Goal: Task Accomplishment & Management: Manage account settings

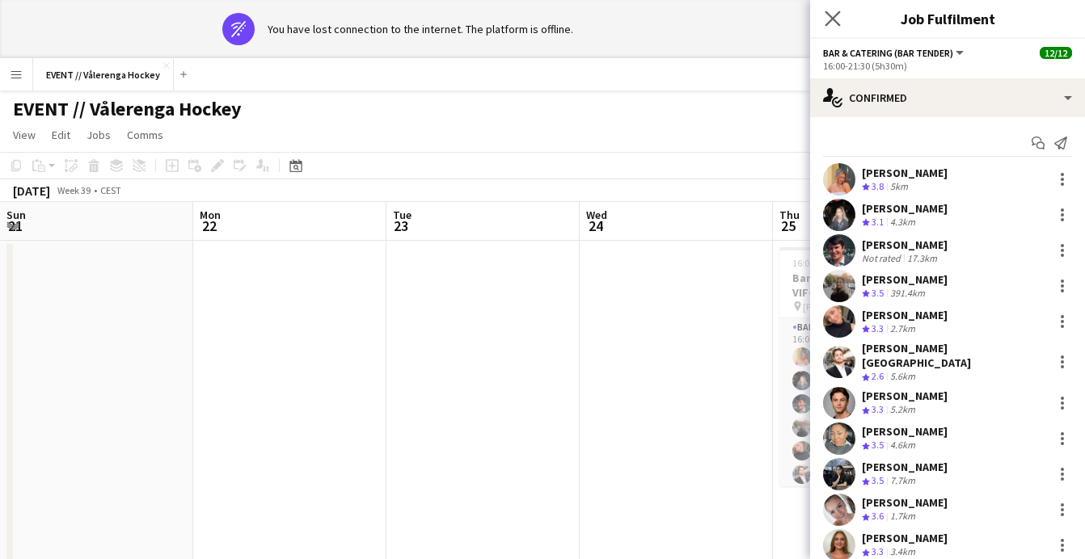
scroll to position [67, 0]
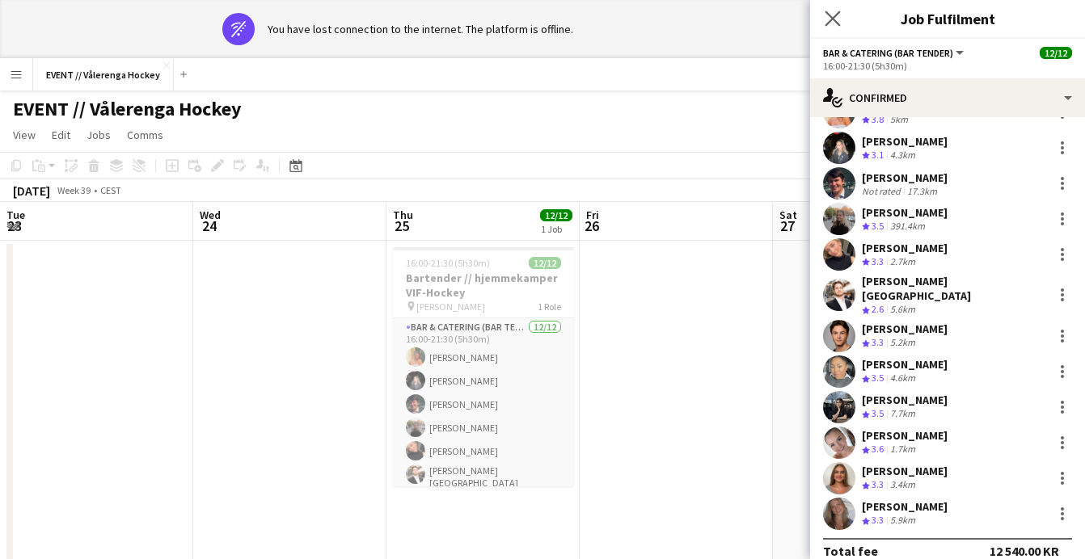
click at [841, 14] on app-icon "Close pop-in" at bounding box center [832, 18] width 23 height 23
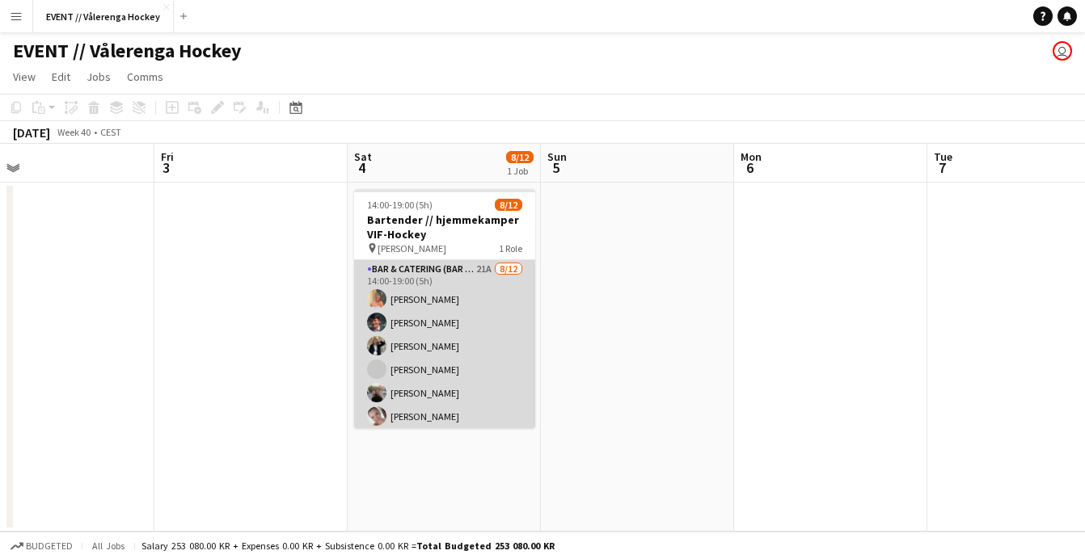
scroll to position [0, 621]
click at [488, 385] on app-card-role "Bar & Catering (Bar Tender) 21A [DATE] 14:00-19:00 (5h) [PERSON_NAME] [PERSON_N…" at bounding box center [442, 416] width 181 height 313
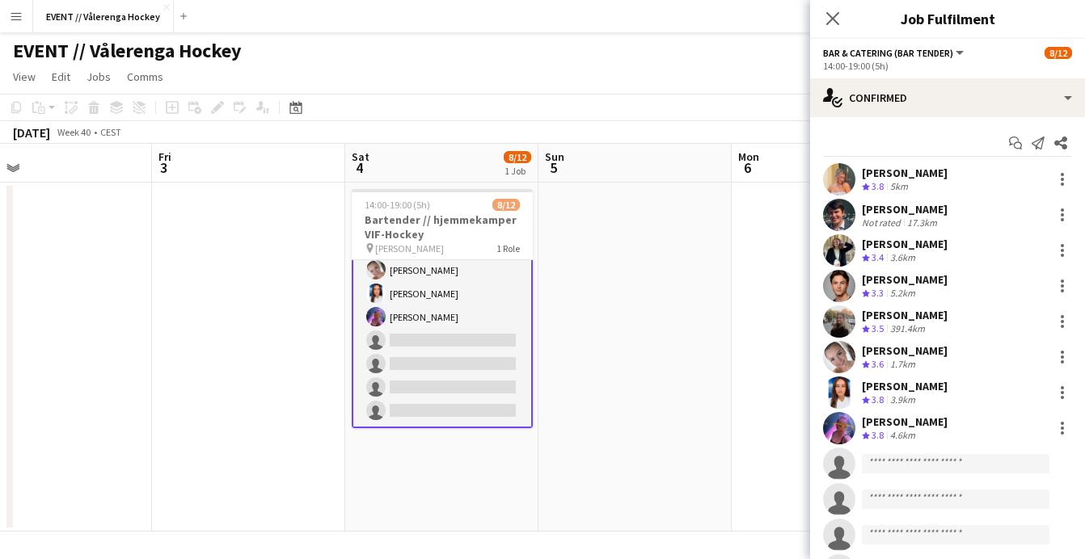
scroll to position [0, 0]
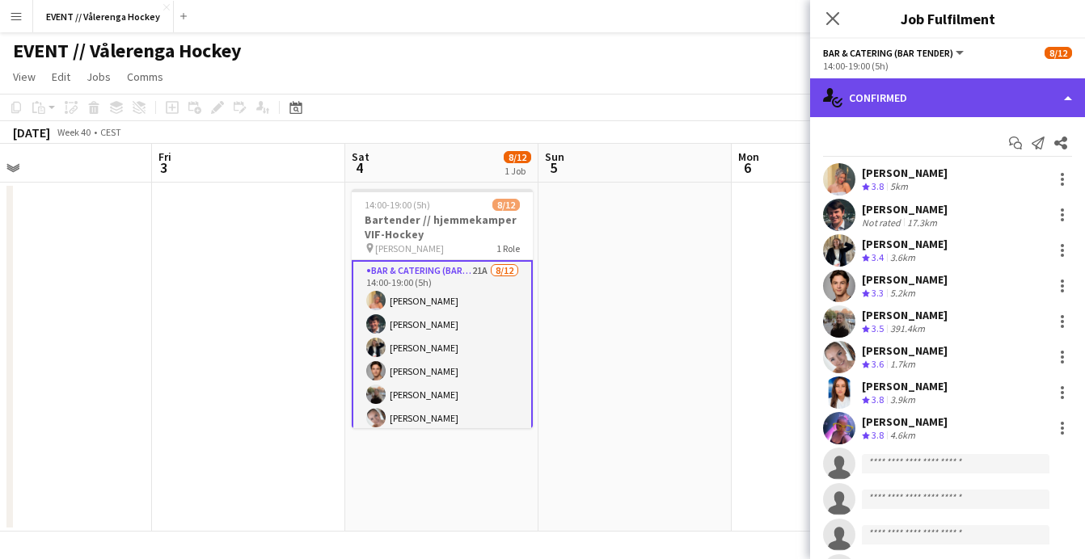
click at [1020, 91] on div "single-neutral-actions-check-2 Confirmed" at bounding box center [947, 97] width 275 height 39
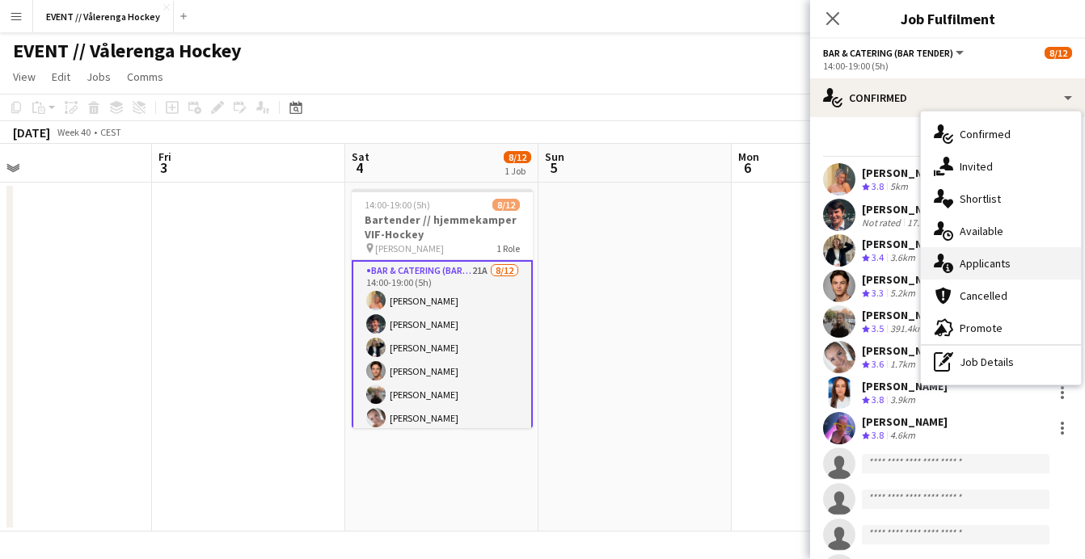
click at [973, 260] on span "Applicants" at bounding box center [985, 263] width 51 height 15
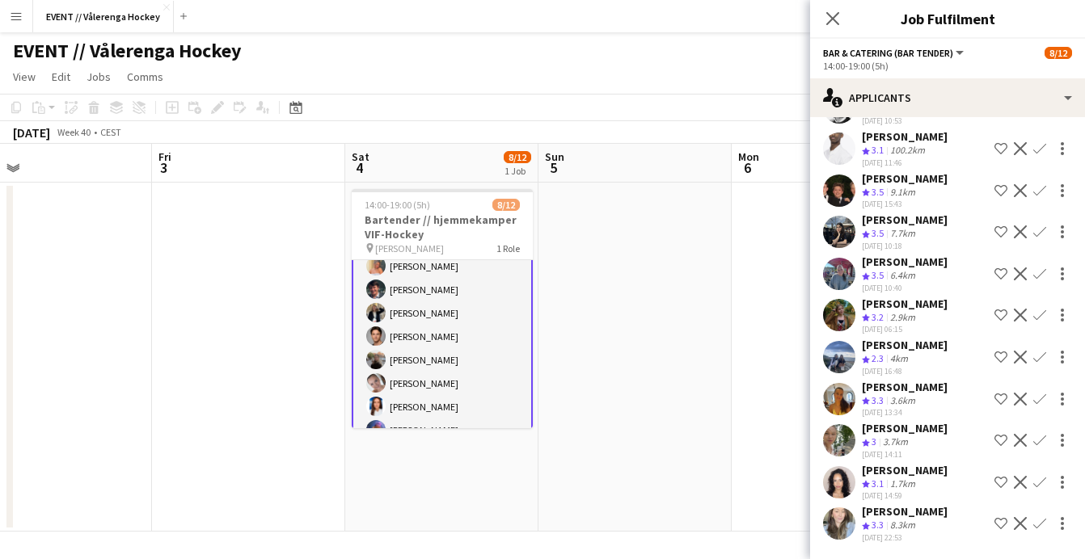
scroll to position [479, 0]
click at [846, 357] on app-user-avatar at bounding box center [839, 357] width 32 height 32
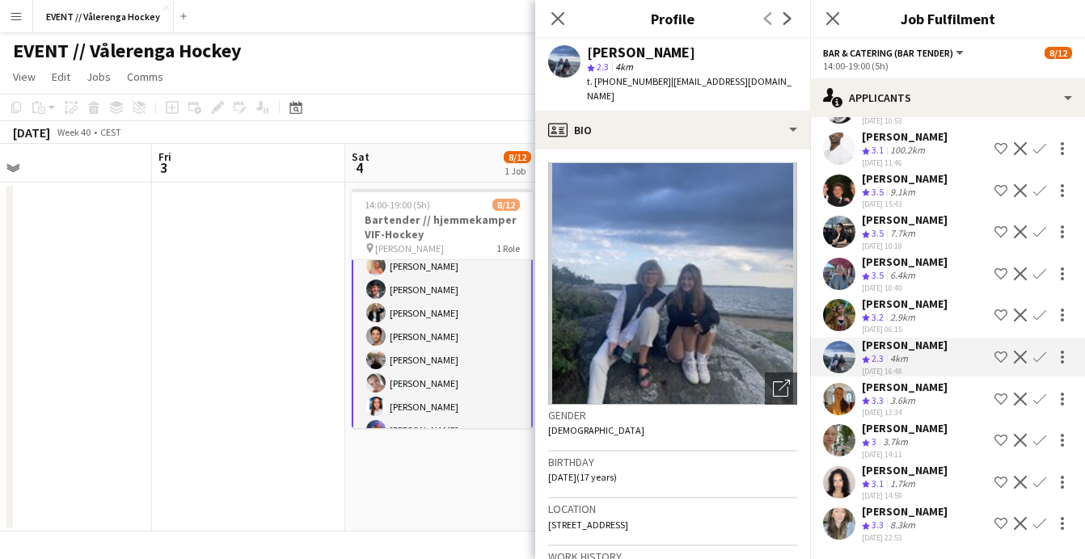
scroll to position [2, 0]
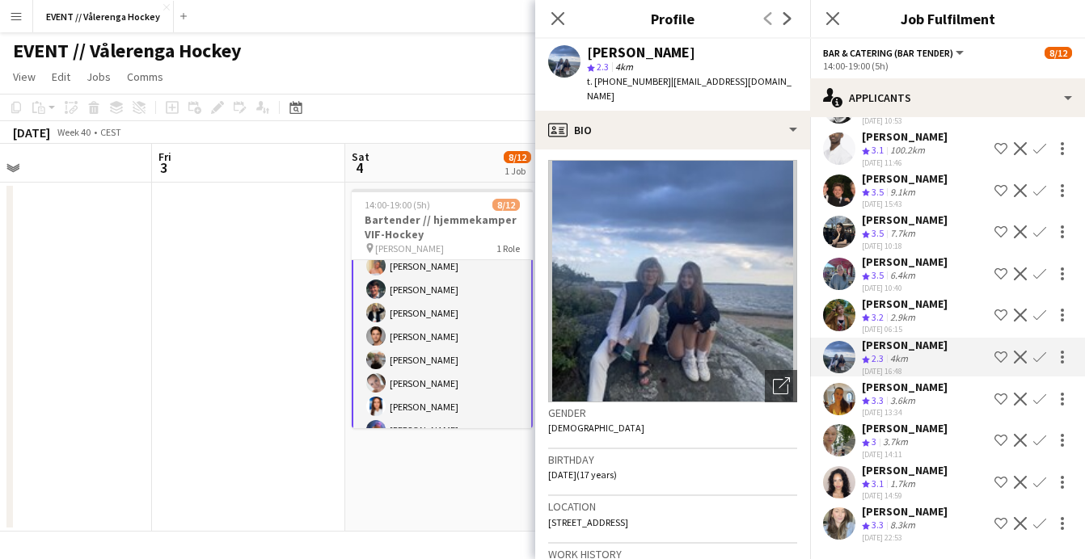
click at [846, 312] on app-user-avatar at bounding box center [839, 315] width 32 height 32
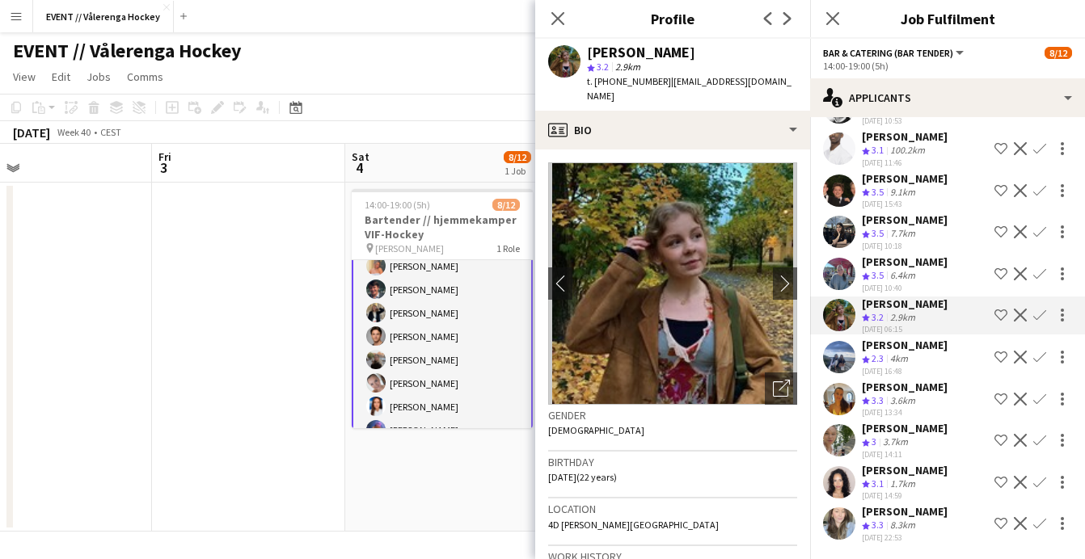
click at [846, 273] on app-user-avatar at bounding box center [839, 274] width 32 height 32
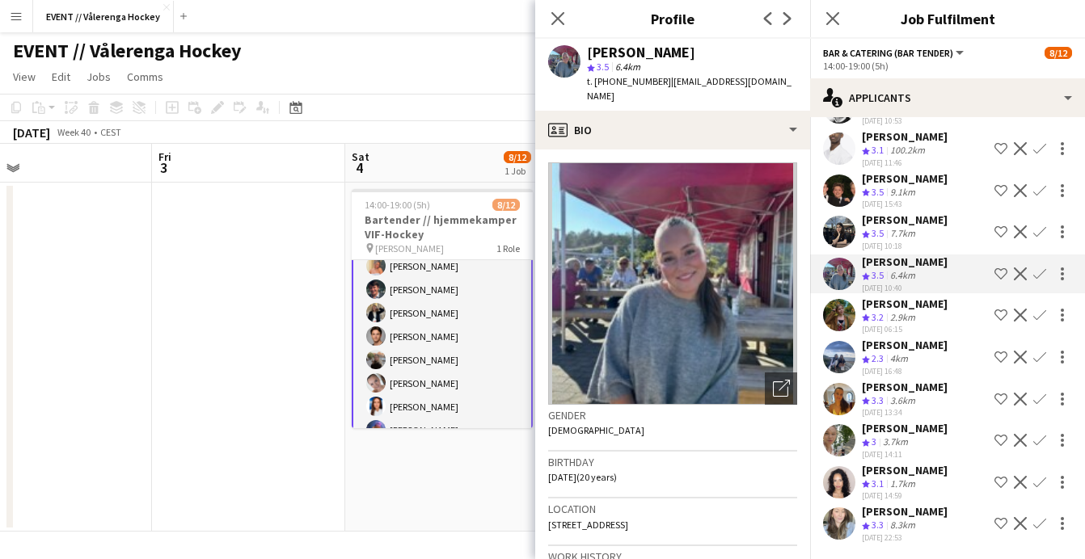
click at [842, 231] on app-user-avatar at bounding box center [839, 232] width 32 height 32
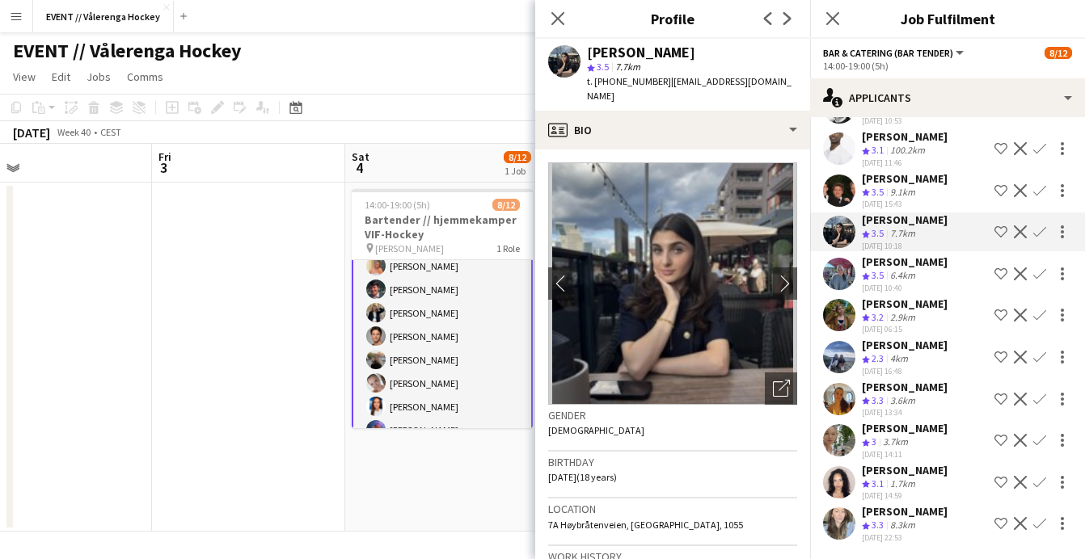
click at [844, 194] on app-user-avatar at bounding box center [839, 191] width 32 height 32
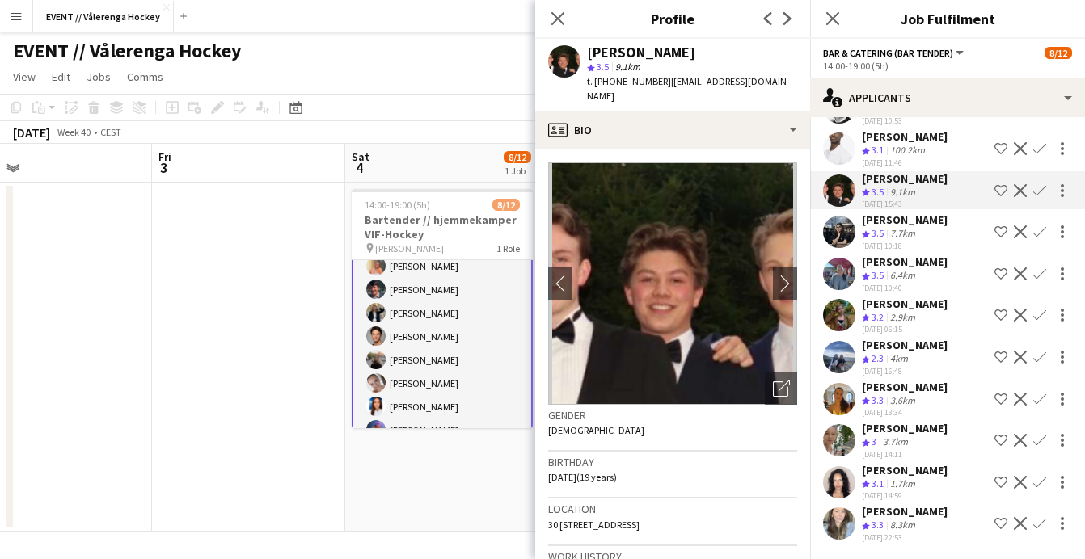
click at [840, 234] on app-user-avatar at bounding box center [839, 232] width 32 height 32
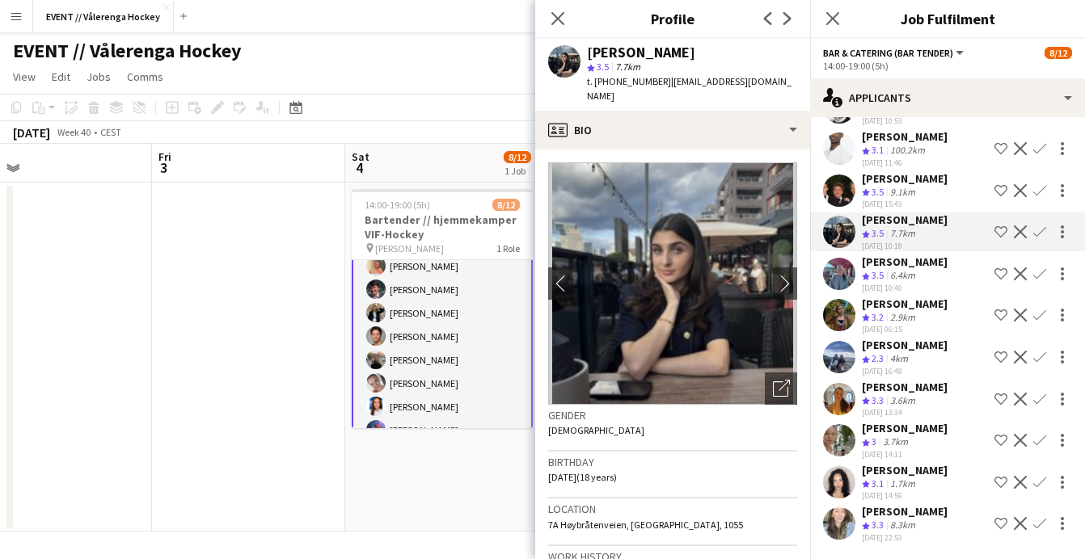
scroll to position [0, 0]
click at [834, 450] on app-user-avatar at bounding box center [839, 440] width 32 height 32
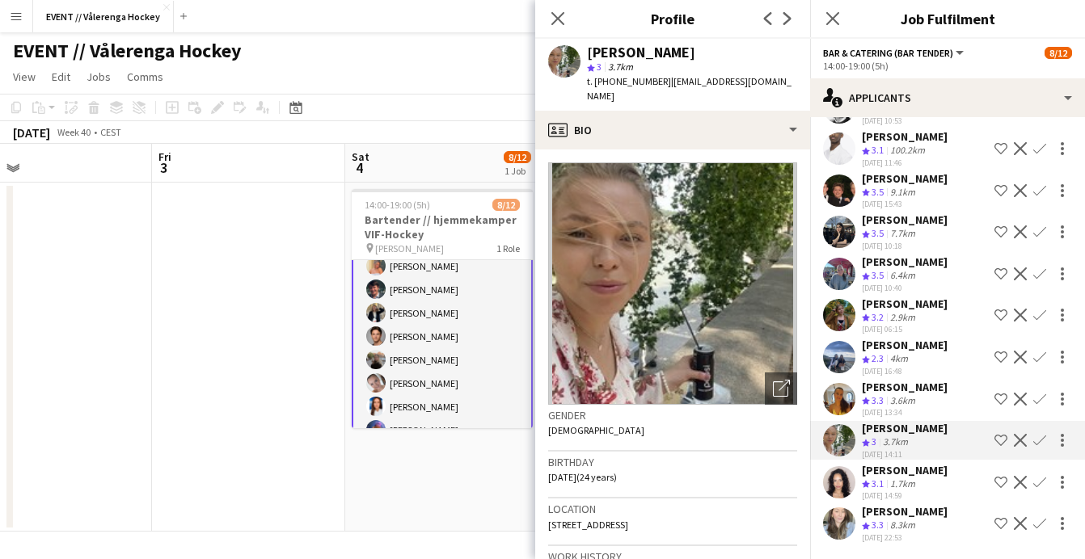
click at [838, 490] on app-user-avatar at bounding box center [839, 483] width 32 height 32
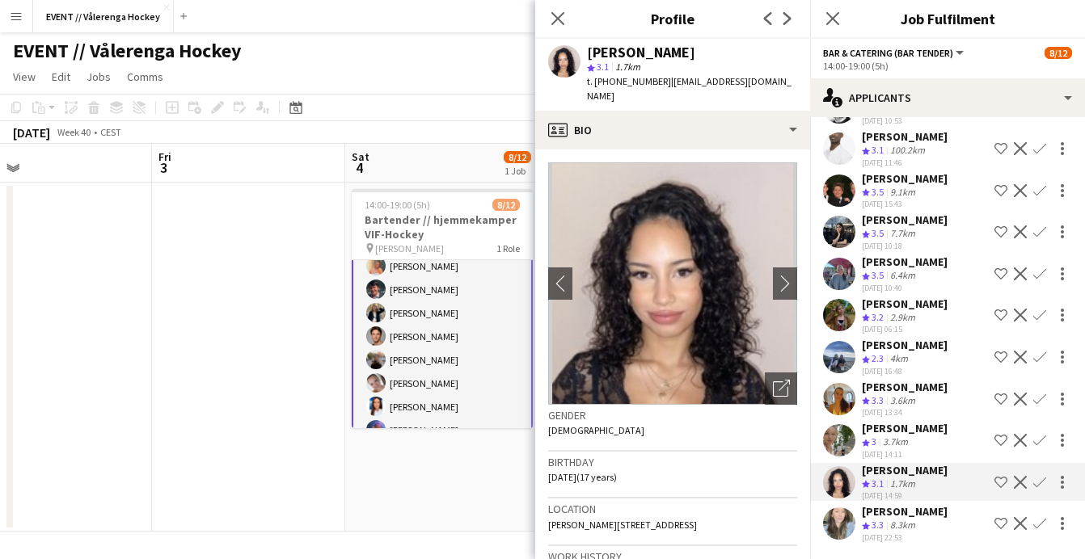
click at [839, 423] on div "Hedda Emanuelsen Crew rating 3 3.7km 28-09-2025 14:11 Shortlist crew Decline Co…" at bounding box center [947, 440] width 275 height 39
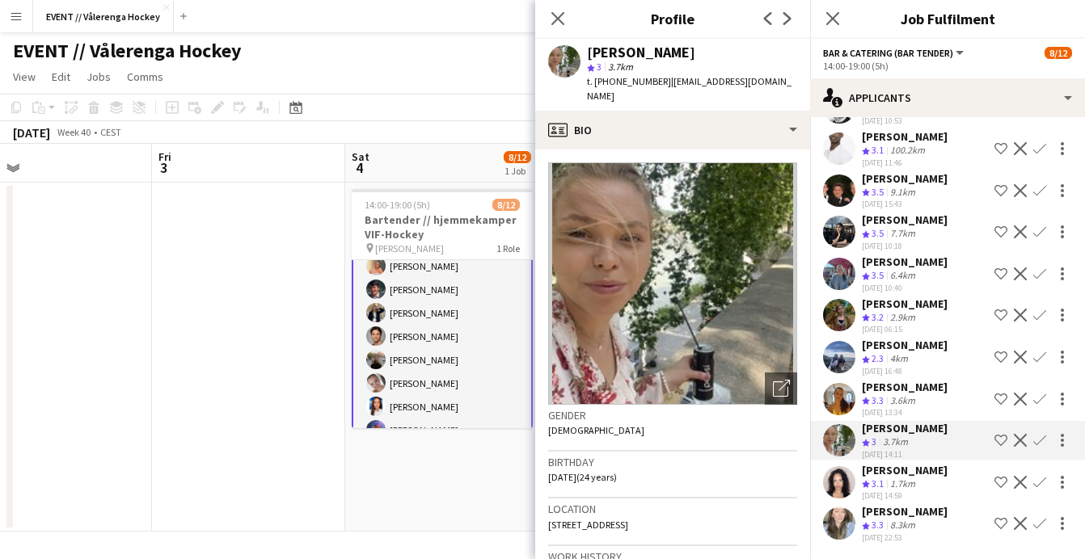
click at [838, 488] on app-user-avatar at bounding box center [839, 483] width 32 height 32
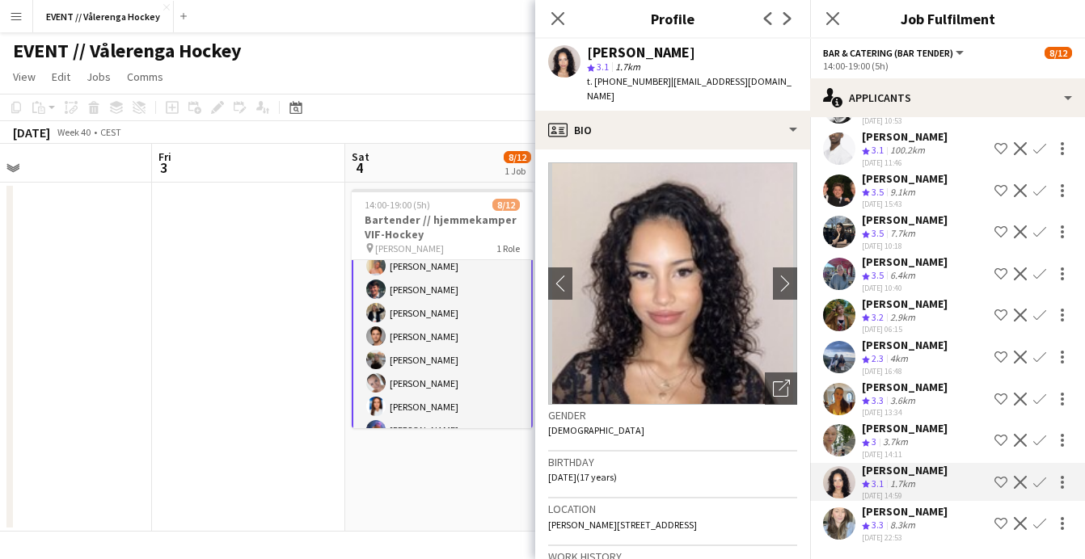
click at [842, 520] on app-user-avatar at bounding box center [839, 524] width 32 height 32
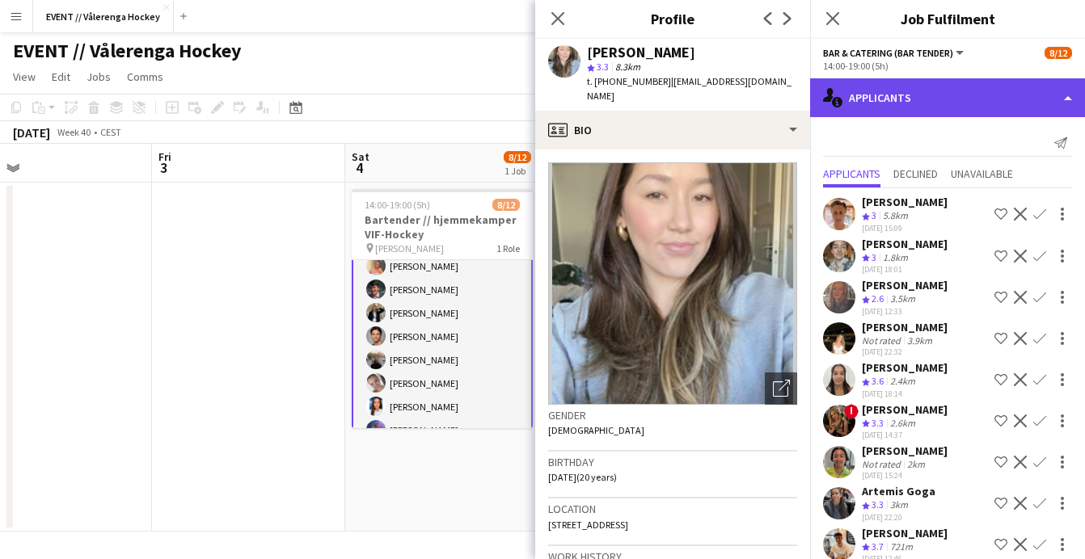
click at [927, 105] on div "single-neutral-actions-information Applicants" at bounding box center [947, 97] width 275 height 39
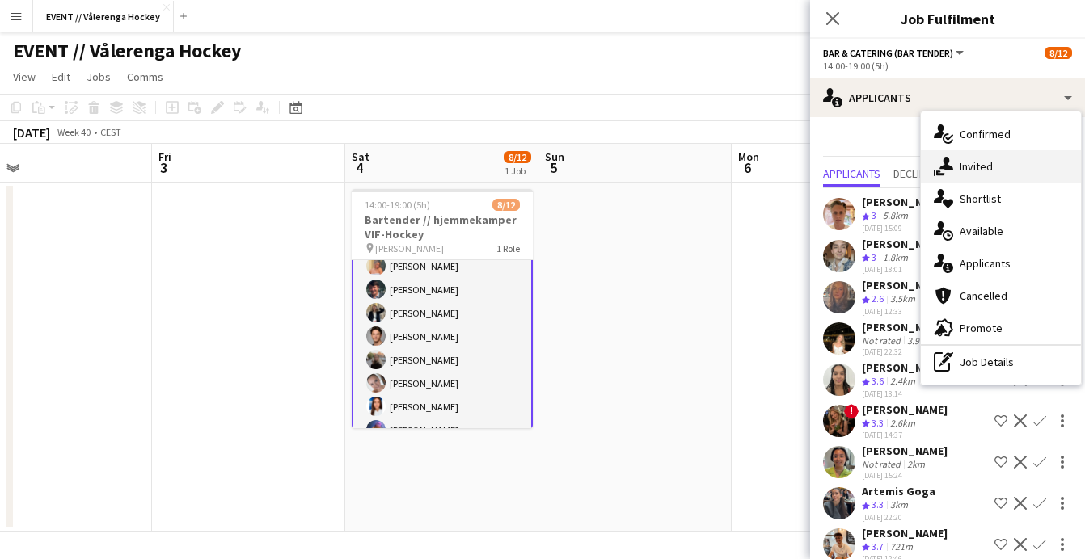
click at [990, 169] on span "Invited" at bounding box center [976, 166] width 33 height 15
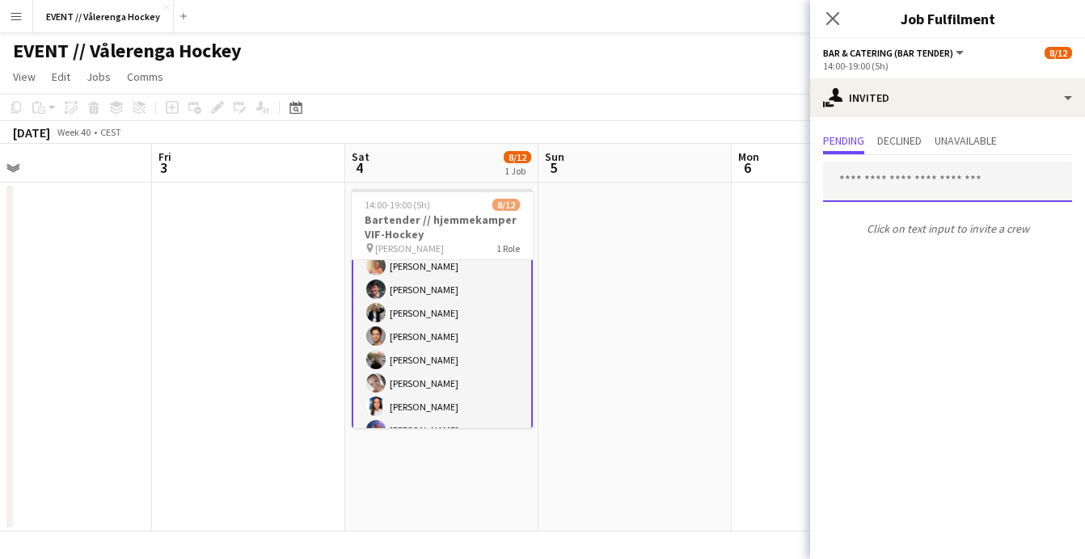
click at [863, 180] on input "text" at bounding box center [947, 182] width 249 height 40
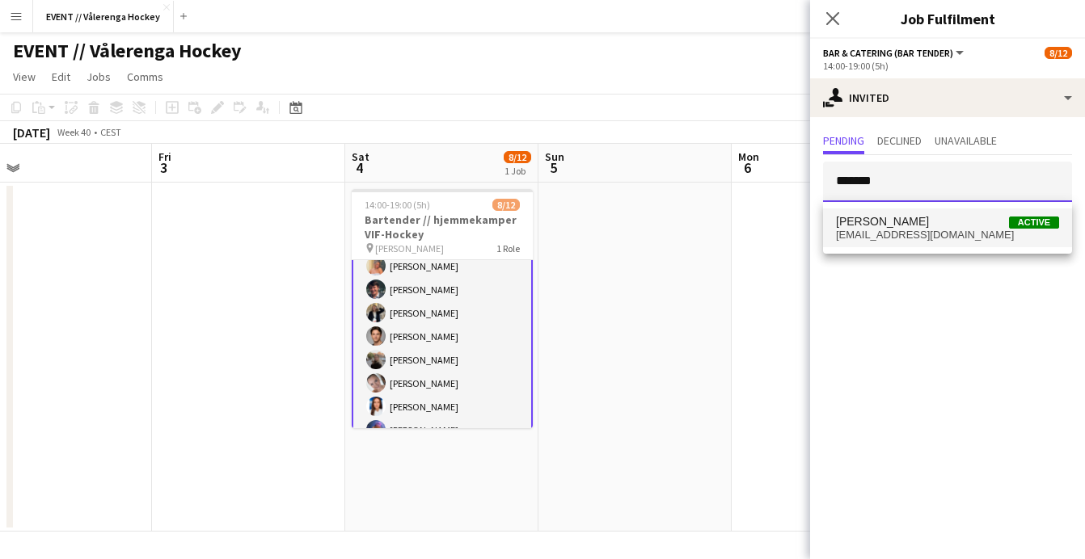
type input "*******"
click at [880, 226] on span "Vanessa Riise Naas" at bounding box center [882, 222] width 93 height 14
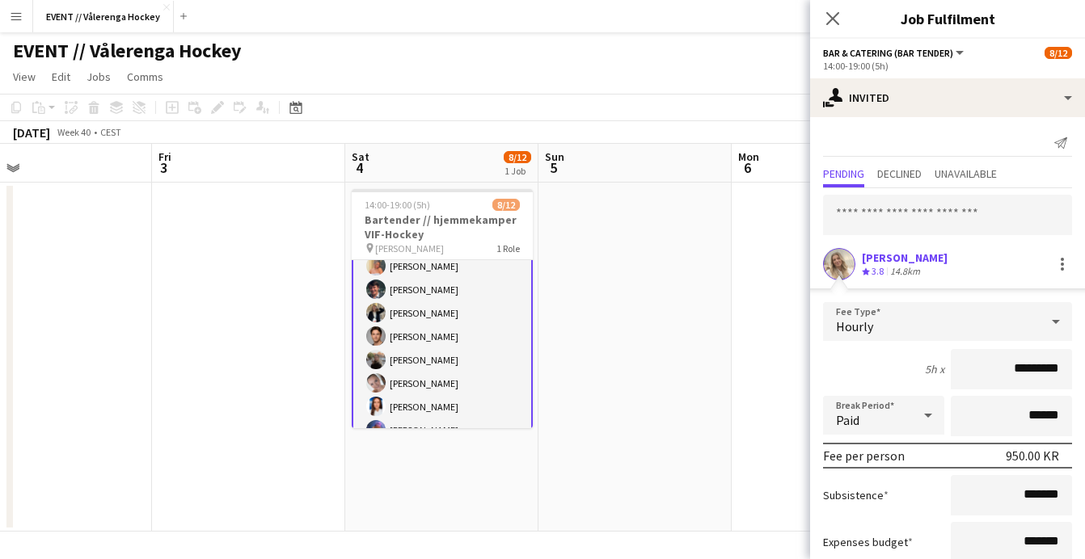
click at [837, 258] on app-user-avatar at bounding box center [839, 264] width 32 height 32
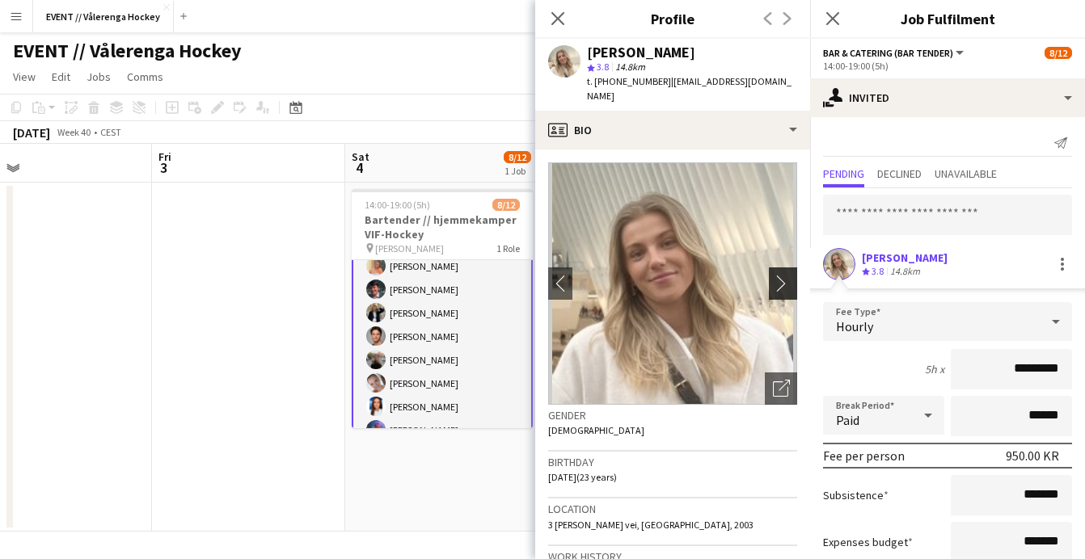
click at [783, 275] on app-icon "chevron-right" at bounding box center [785, 283] width 25 height 17
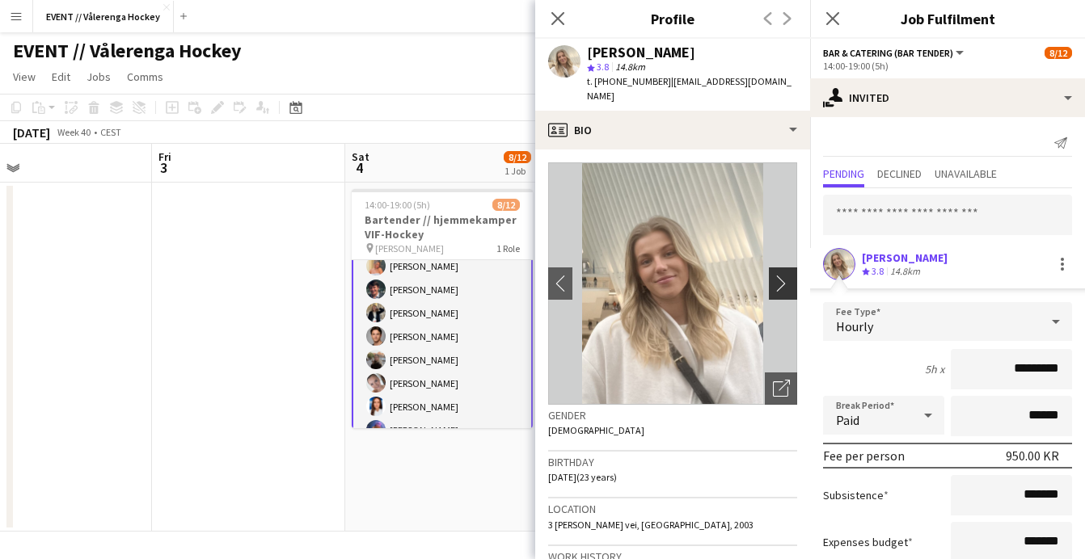
click at [783, 275] on app-icon "chevron-right" at bounding box center [785, 283] width 25 height 17
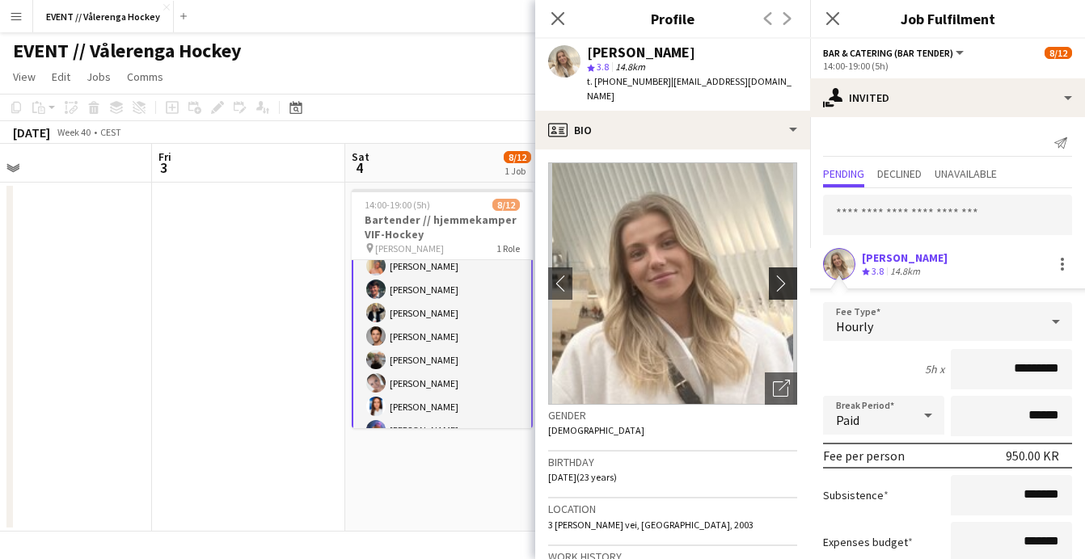
click at [783, 275] on app-icon "chevron-right" at bounding box center [785, 283] width 25 height 17
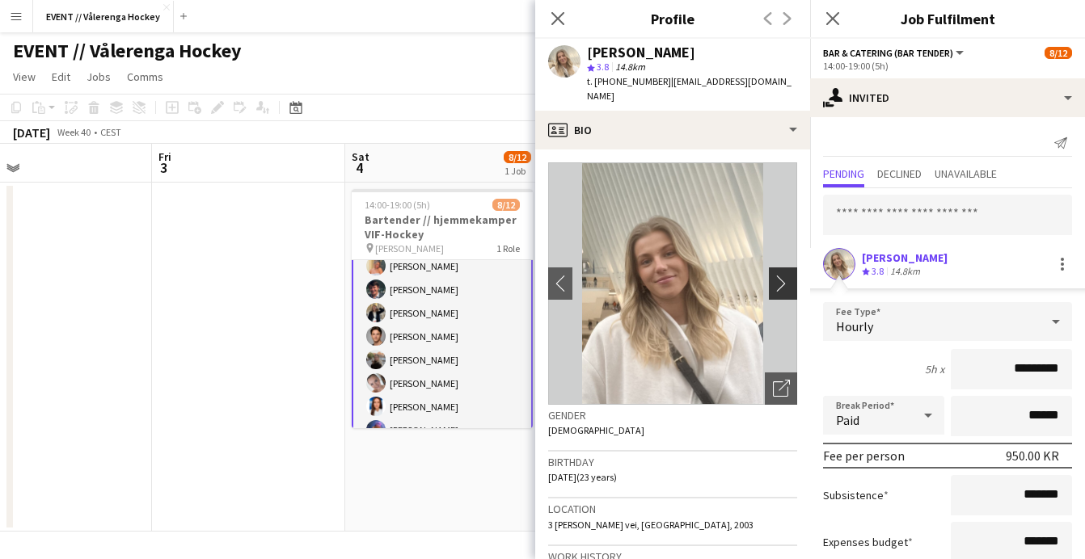
click at [778, 276] on app-icon "chevron-right" at bounding box center [785, 283] width 25 height 17
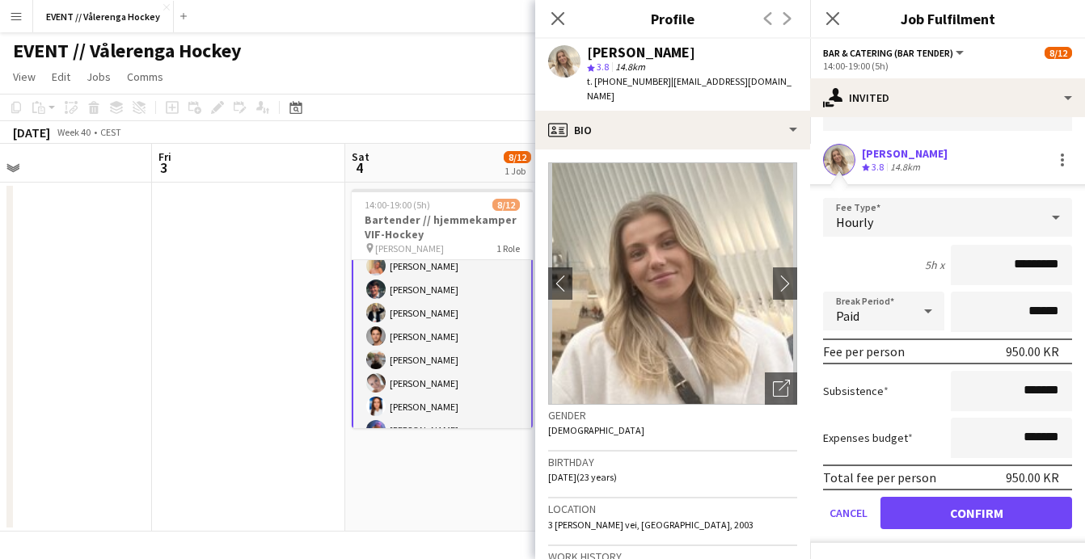
scroll to position [104, 0]
click at [945, 519] on button "Confirm" at bounding box center [976, 513] width 192 height 32
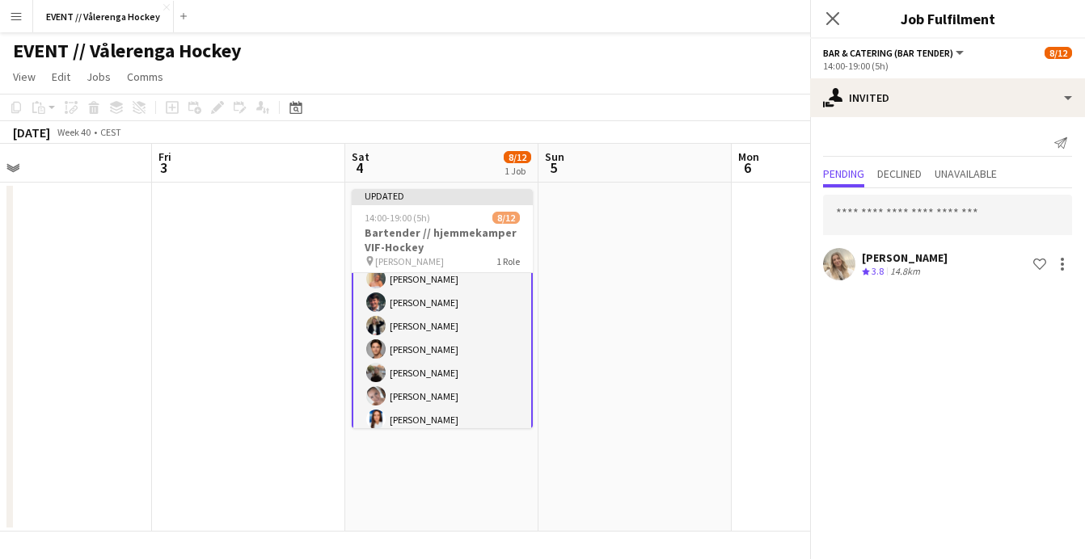
scroll to position [0, 0]
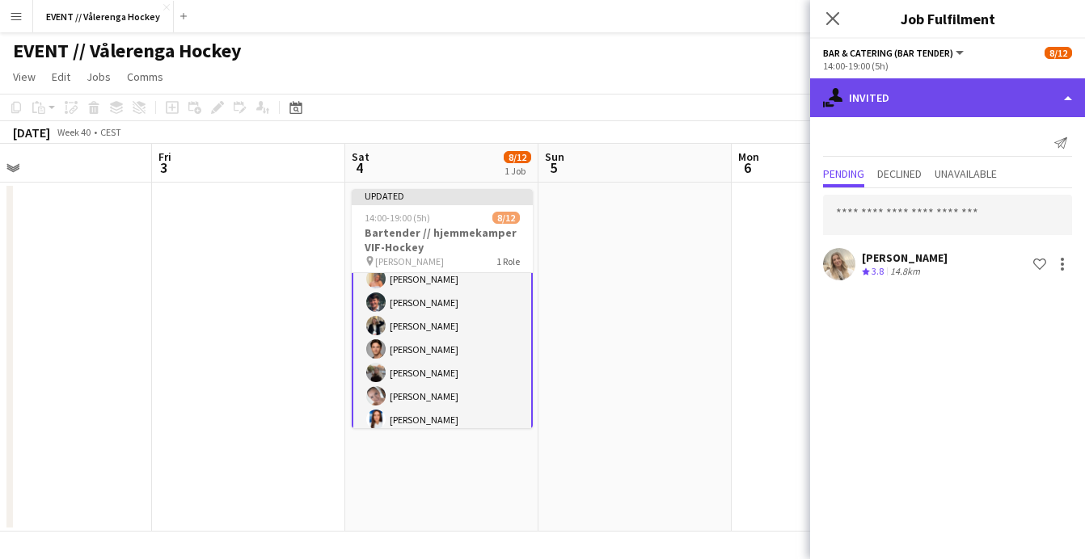
click at [891, 82] on div "single-neutral-actions-share-1 Invited" at bounding box center [947, 97] width 275 height 39
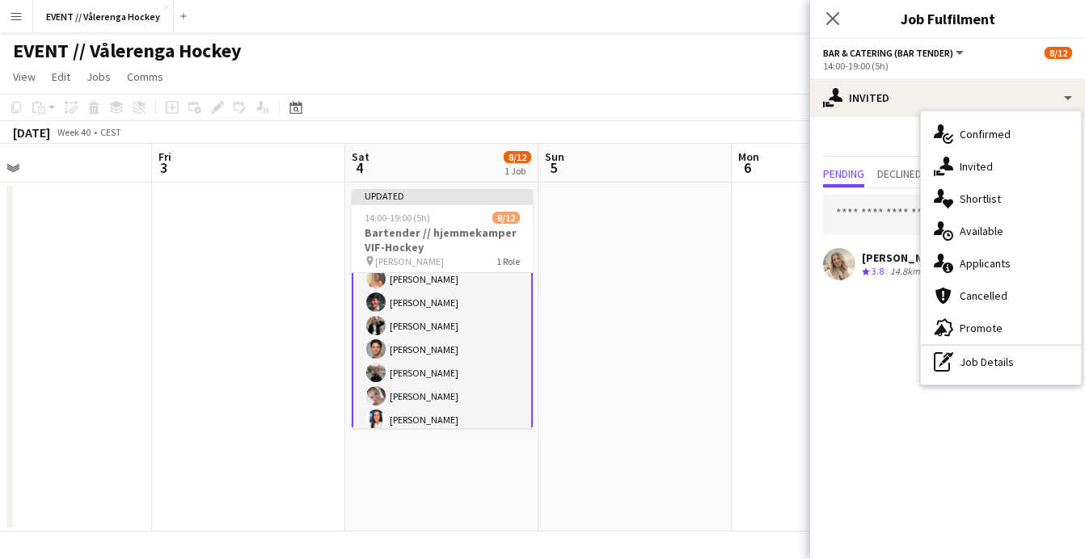
click at [669, 371] on app-date-cell at bounding box center [634, 357] width 193 height 349
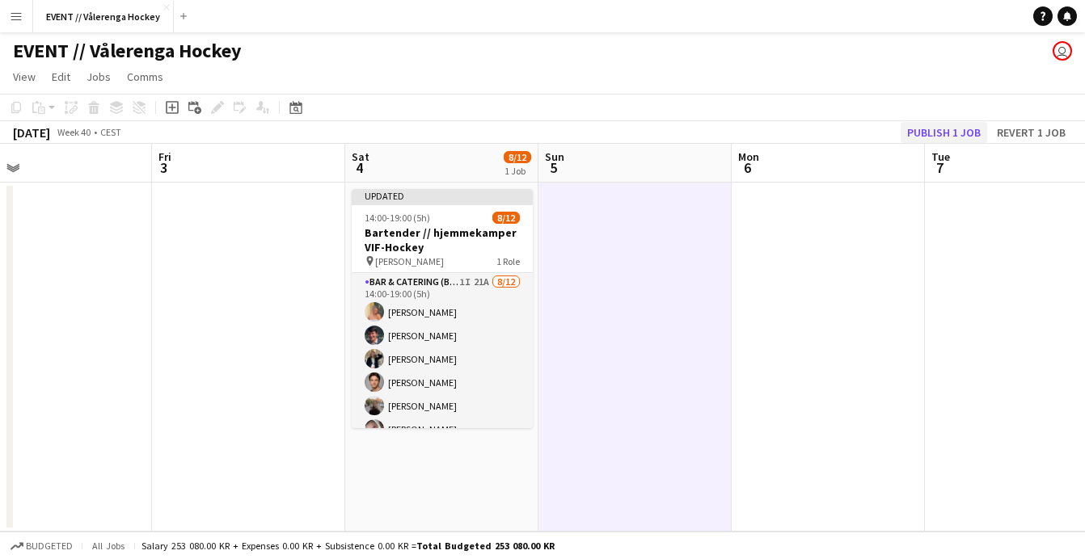
click at [926, 129] on button "Publish 1 job" at bounding box center [944, 132] width 87 height 21
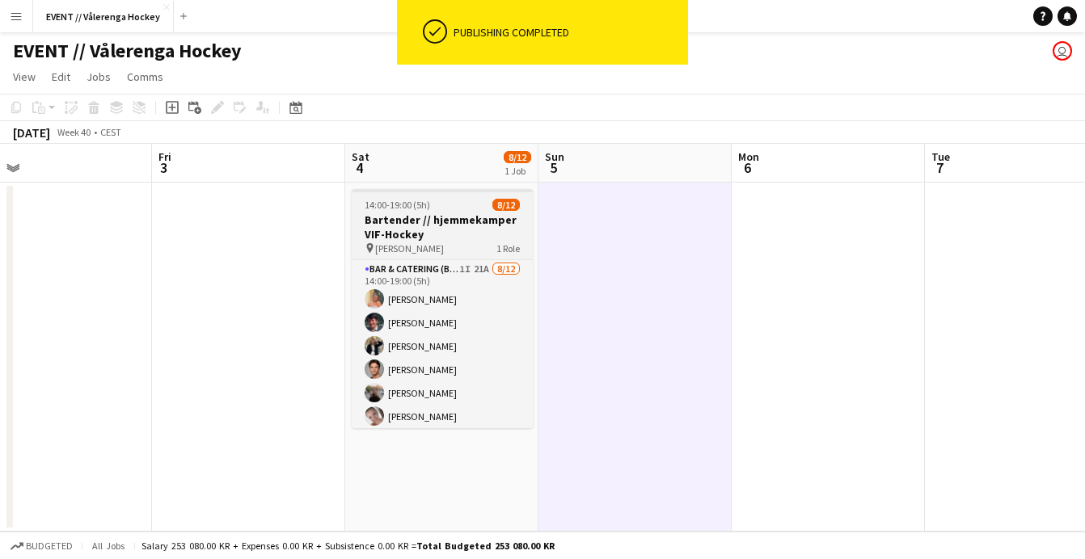
click at [415, 234] on h3 "Bartender // hjemmekamper VIF-Hockey" at bounding box center [442, 227] width 181 height 29
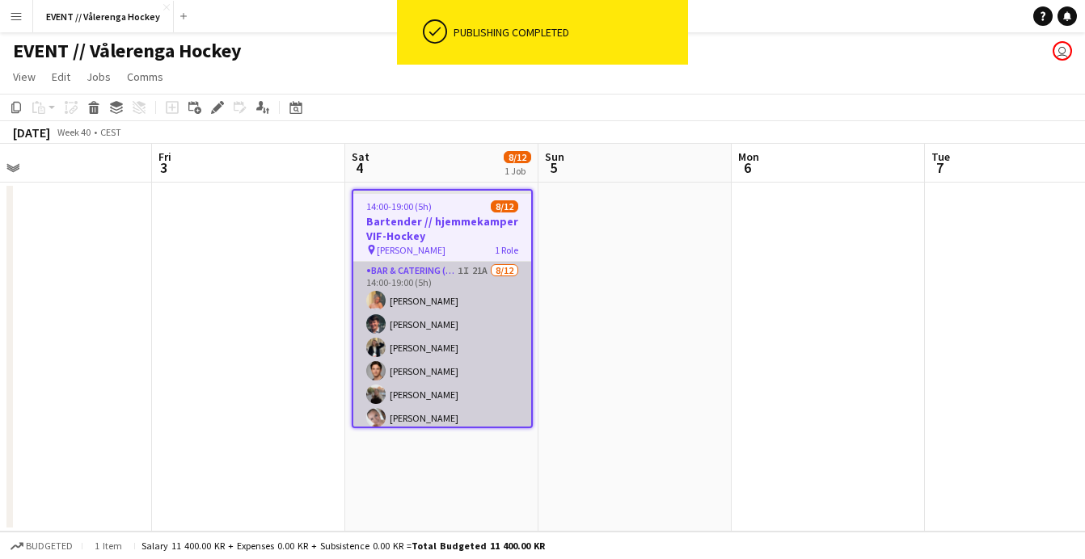
click at [425, 298] on app-card-role "Bar & Catering (Bar Tender) 1I 21A 8/12 14:00-19:00 (5h) Hannah Ludivia Rotbæk …" at bounding box center [442, 418] width 178 height 313
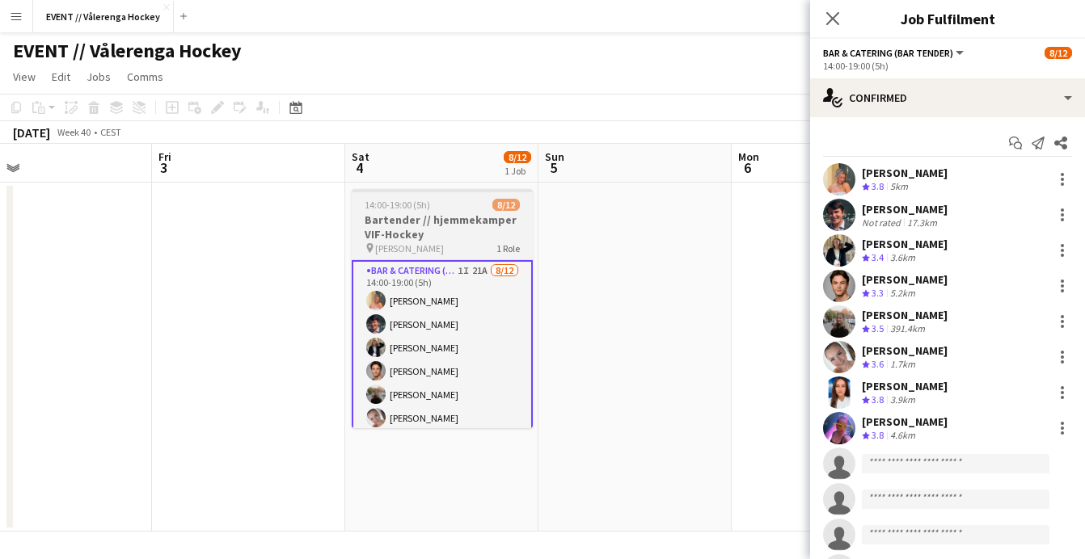
click at [439, 246] on div "pin Jordal Amfi 1 Role" at bounding box center [442, 248] width 181 height 13
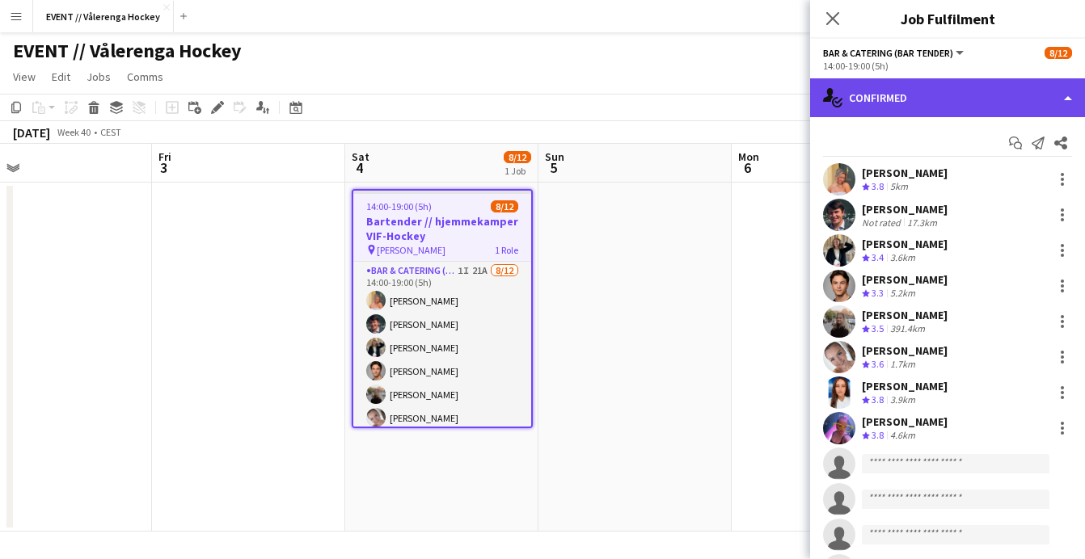
click at [986, 91] on div "single-neutral-actions-check-2 Confirmed" at bounding box center [947, 97] width 275 height 39
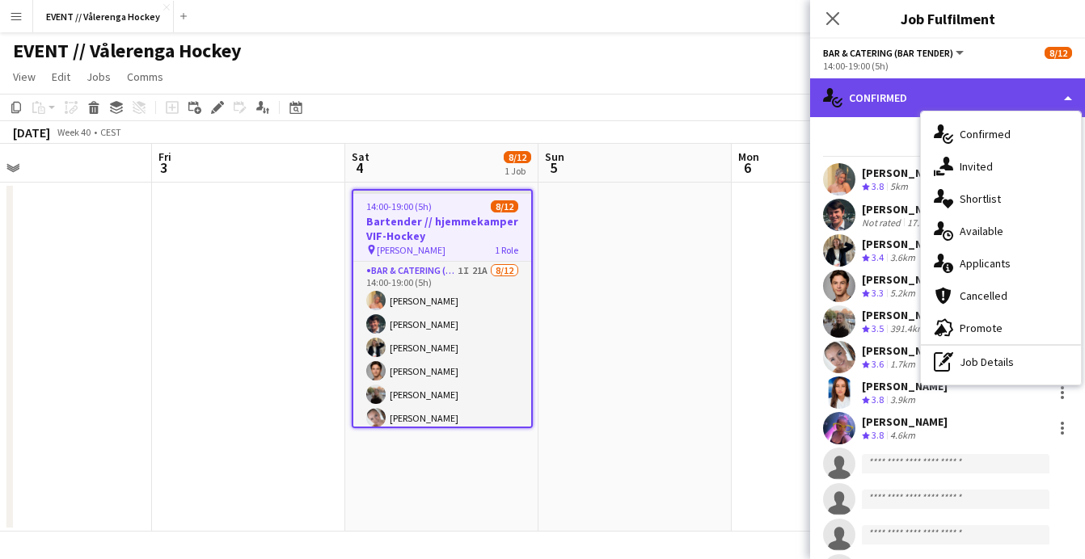
click at [868, 97] on div "single-neutral-actions-check-2 Confirmed" at bounding box center [947, 97] width 275 height 39
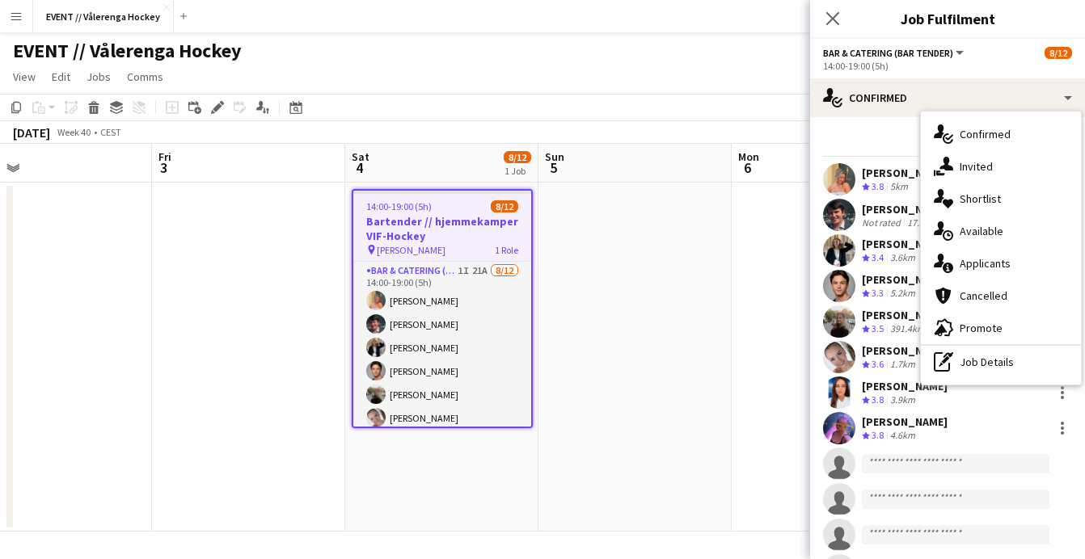
click at [451, 244] on div "pin Jordal Amfi 1 Role" at bounding box center [442, 249] width 178 height 13
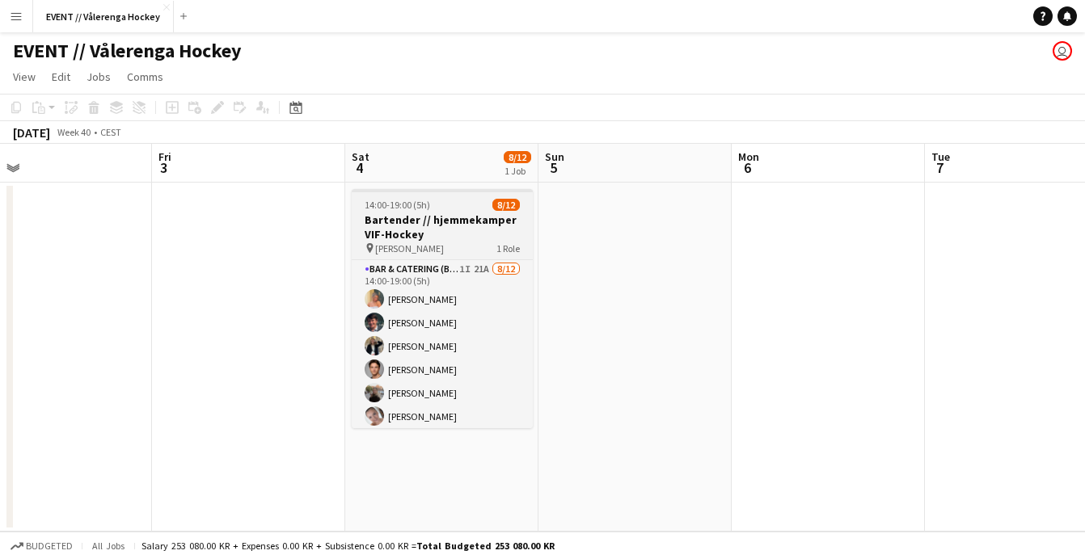
click at [450, 217] on h3 "Bartender // hjemmekamper VIF-Hockey" at bounding box center [442, 227] width 181 height 29
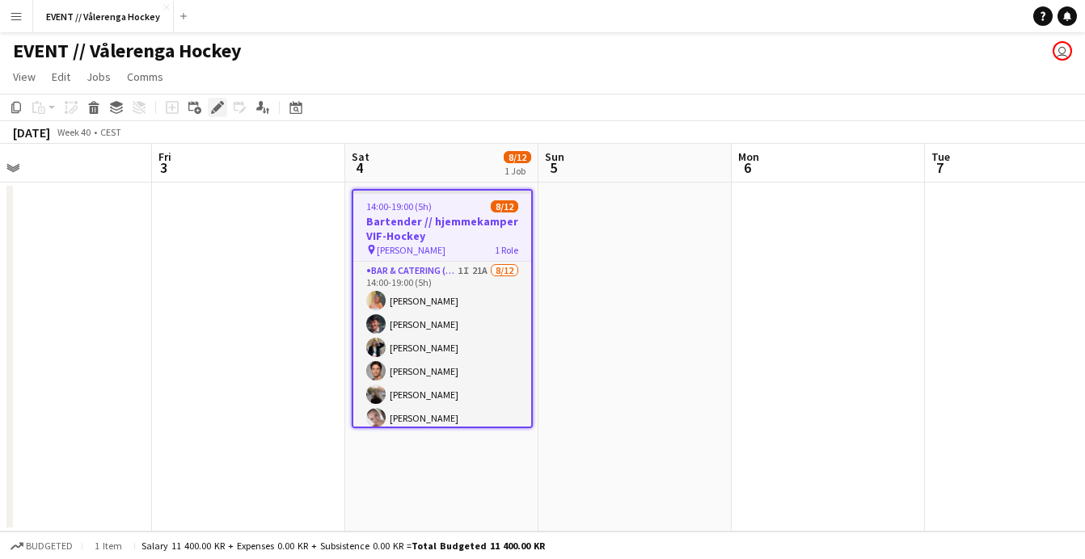
click at [213, 106] on icon "Edit" at bounding box center [217, 107] width 13 height 13
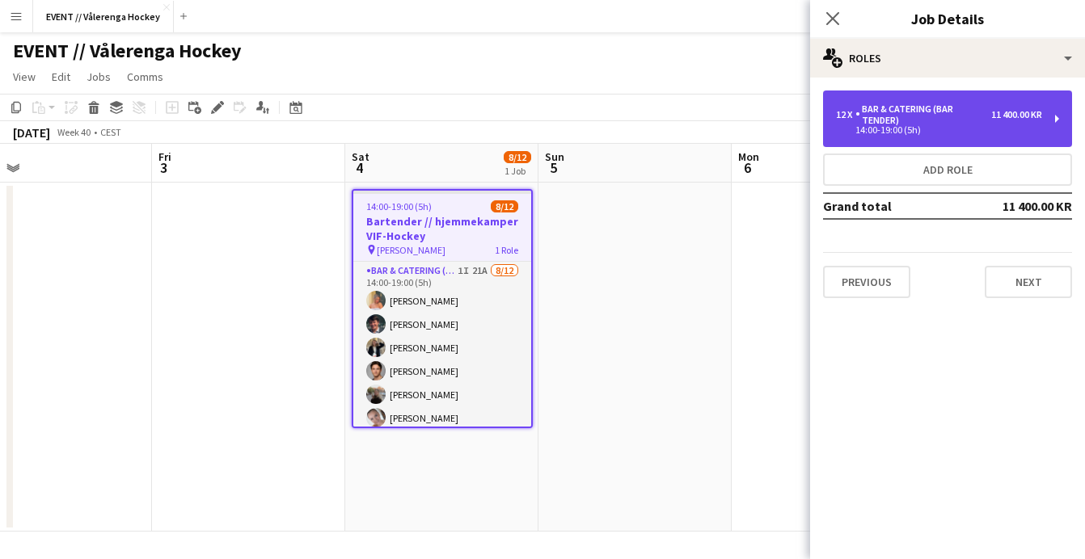
click at [855, 116] on div "Bar & Catering (Bar Tender)" at bounding box center [923, 114] width 136 height 23
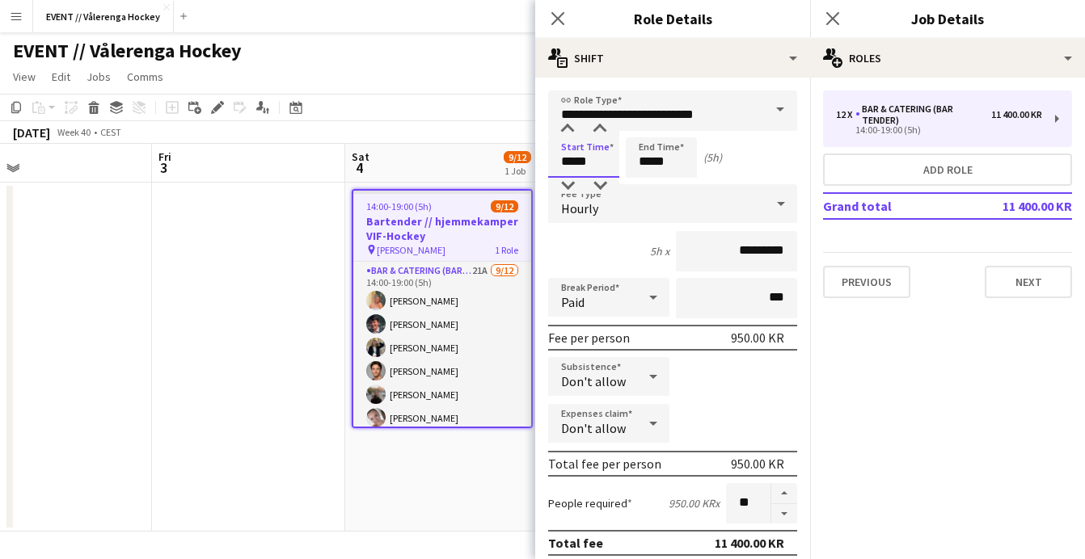
click at [589, 156] on input "*****" at bounding box center [583, 157] width 71 height 40
type input "*****"
click at [603, 249] on div "4h 30m x *********" at bounding box center [672, 251] width 249 height 40
click at [581, 256] on div "4h 30m x *********" at bounding box center [672, 251] width 249 height 40
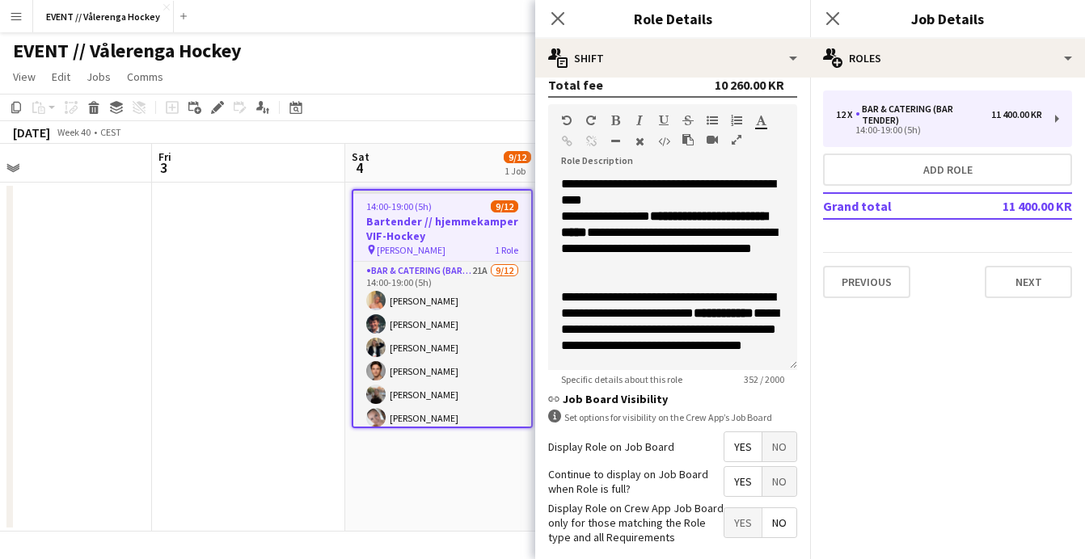
click at [260, 299] on app-date-cell at bounding box center [248, 357] width 193 height 349
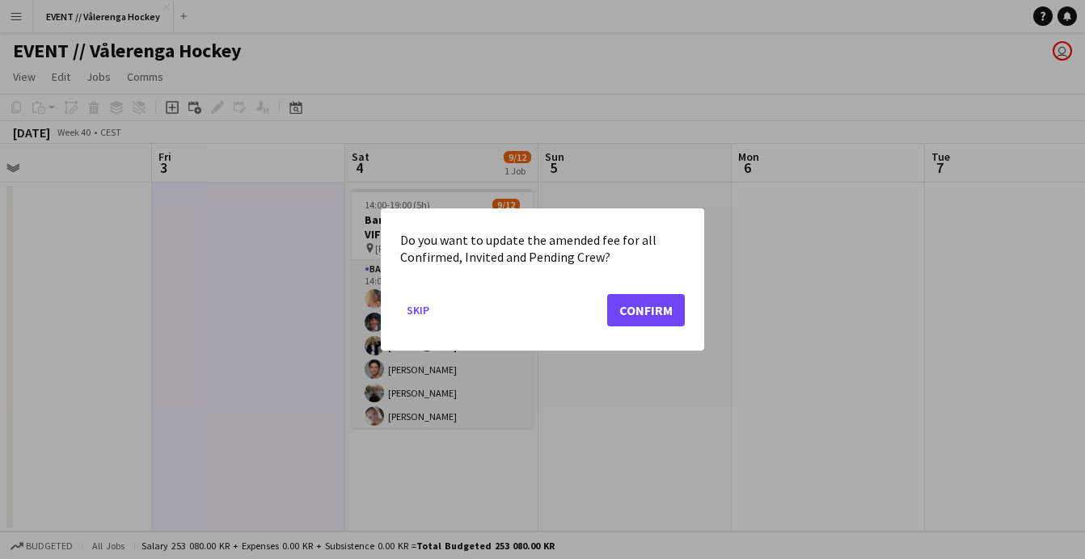
click at [662, 316] on button "Confirm" at bounding box center [646, 310] width 78 height 32
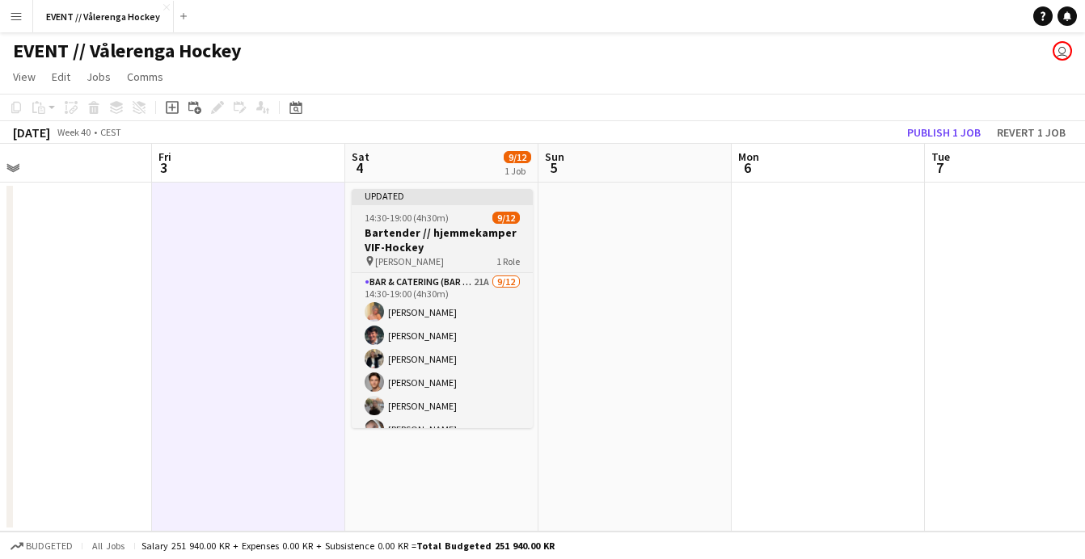
click at [446, 247] on h3 "Bartender // hjemmekamper VIF-Hockey" at bounding box center [442, 240] width 181 height 29
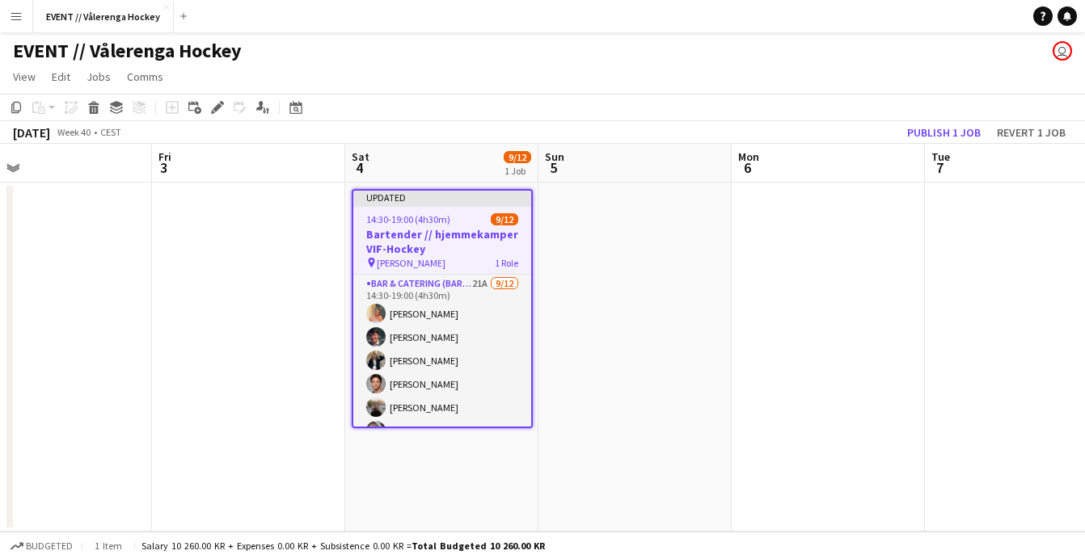
click at [446, 247] on h3 "Bartender // hjemmekamper VIF-Hockey" at bounding box center [442, 241] width 178 height 29
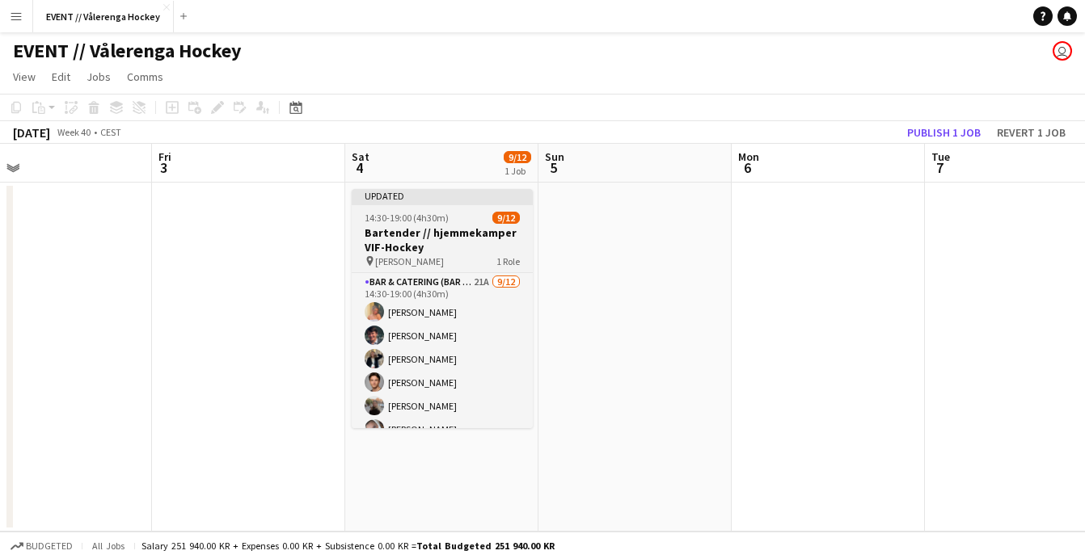
click at [446, 247] on h3 "Bartender // hjemmekamper VIF-Hockey" at bounding box center [442, 240] width 181 height 29
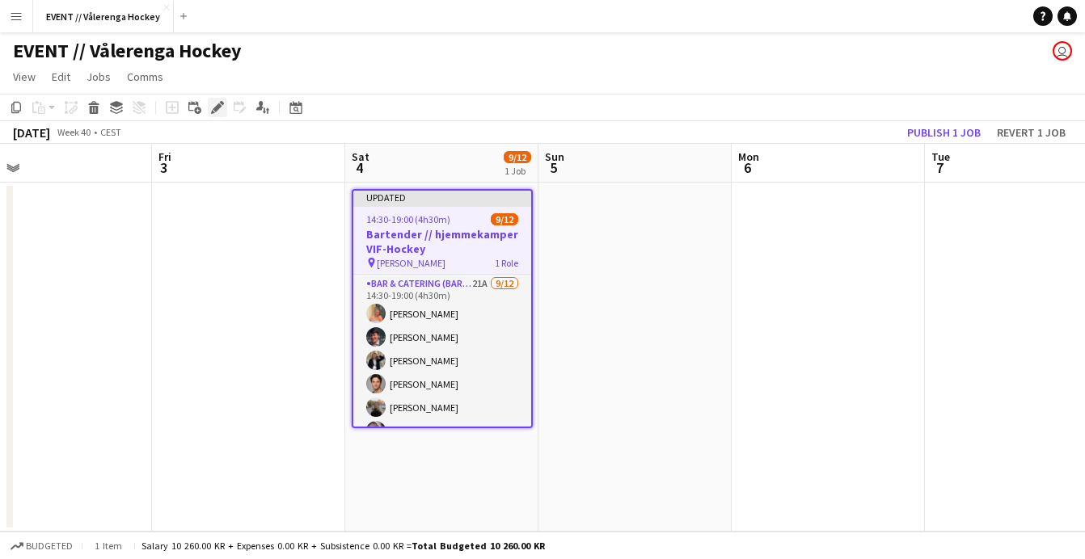
click at [219, 107] on icon at bounding box center [217, 107] width 9 height 9
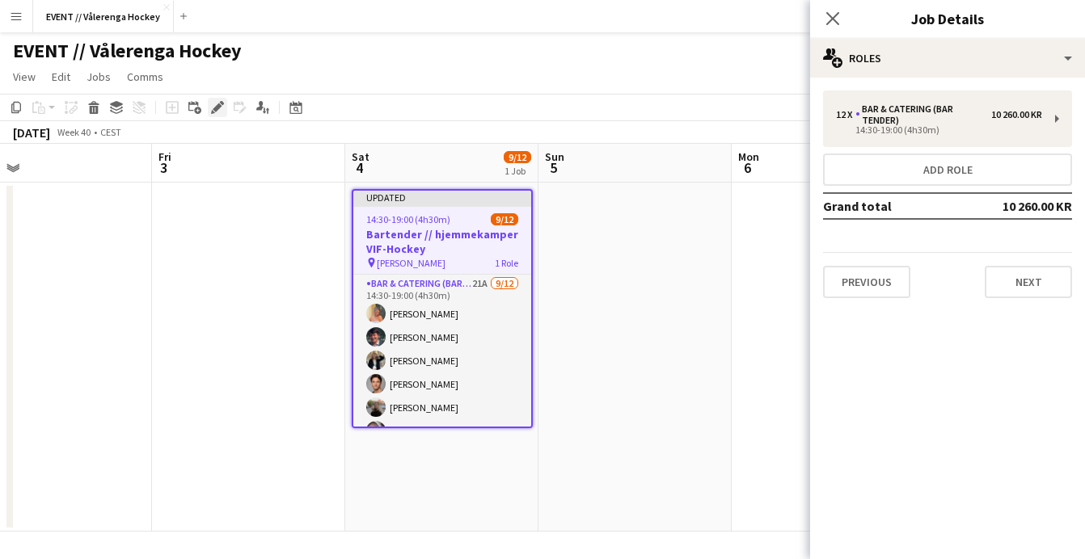
click at [215, 108] on icon at bounding box center [217, 107] width 9 height 9
click at [433, 241] on h3 "Bartender // hjemmekamper VIF-Hockey" at bounding box center [442, 241] width 178 height 29
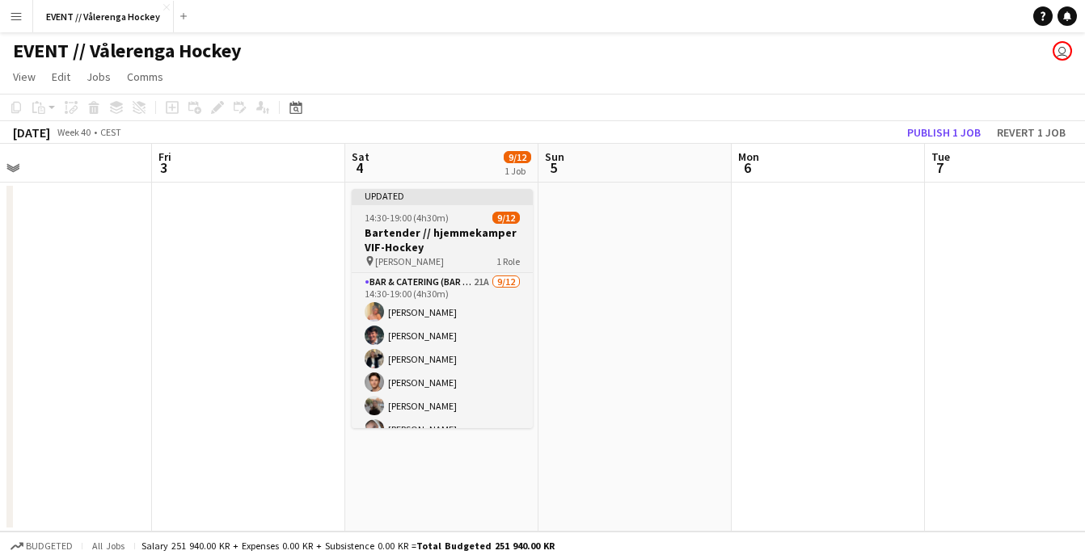
click at [429, 243] on h3 "Bartender // hjemmekamper VIF-Hockey" at bounding box center [442, 240] width 181 height 29
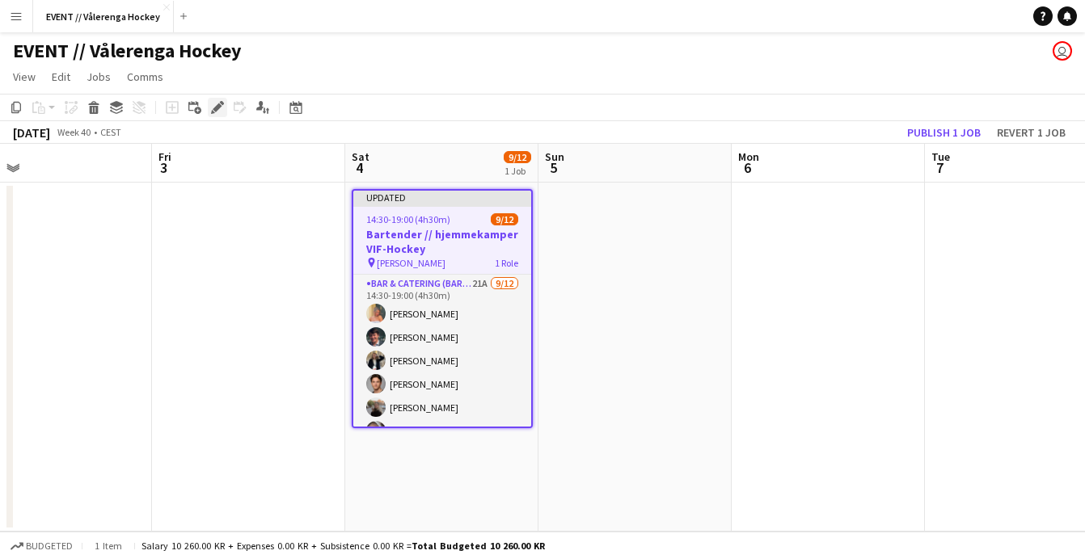
click at [224, 106] on div "Edit" at bounding box center [217, 107] width 19 height 19
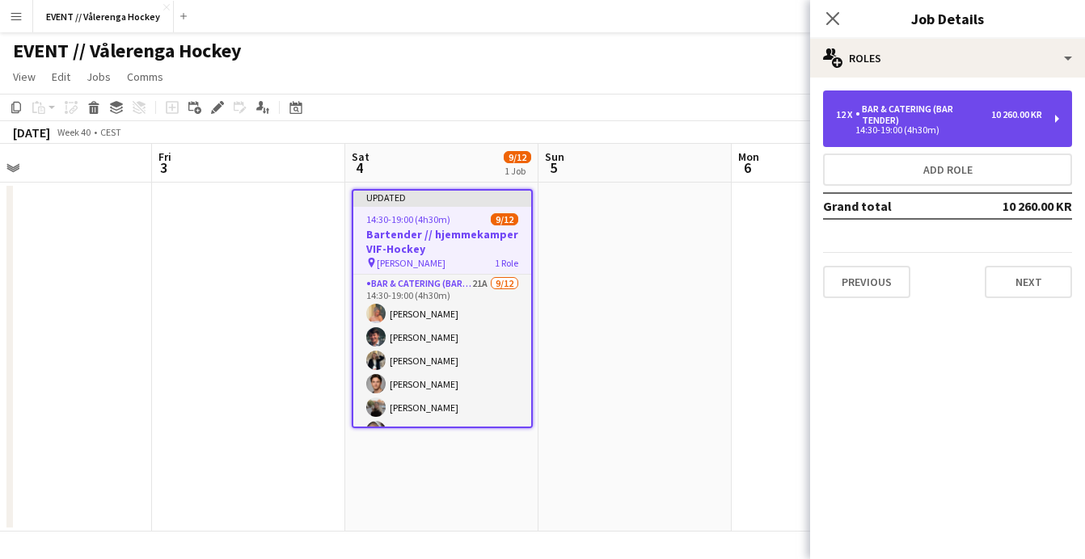
click at [852, 129] on div "14:30-19:00 (4h30m)" at bounding box center [939, 130] width 206 height 8
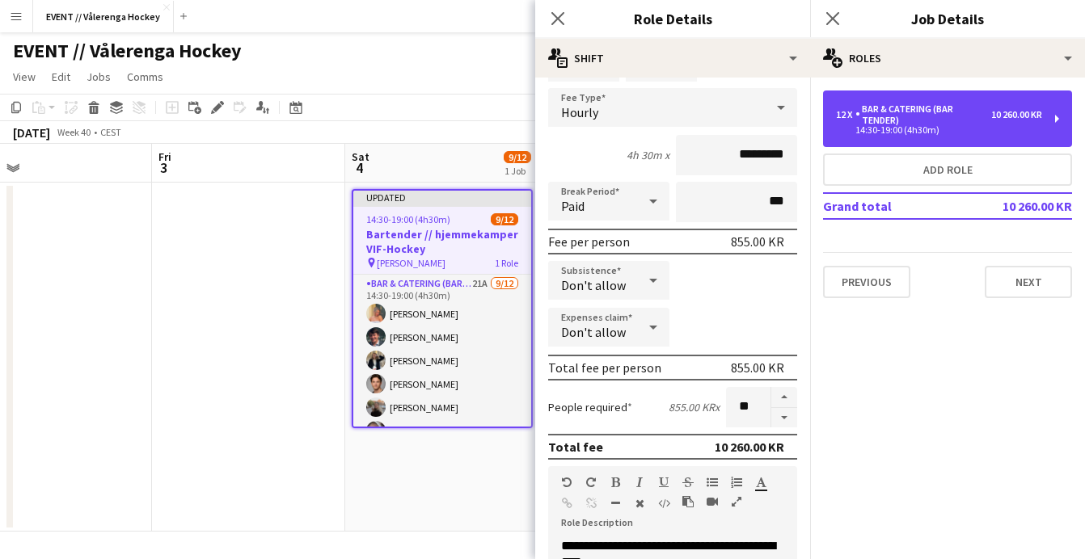
scroll to position [103, 0]
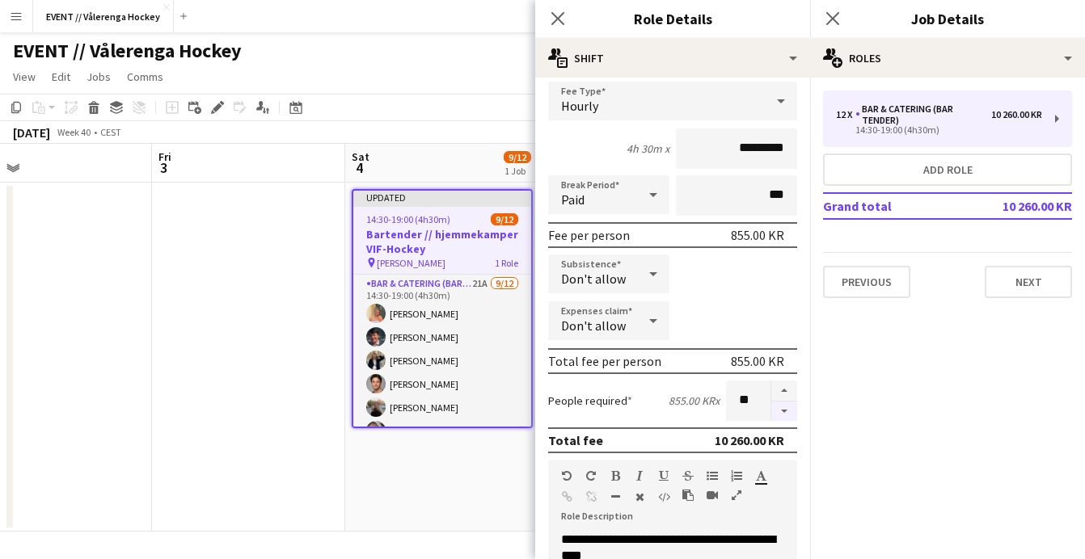
click at [784, 407] on button "button" at bounding box center [784, 412] width 26 height 20
type input "*"
click at [474, 476] on app-date-cell "Updated 14:30-19:00 (4h30m) 9/12 Bartender // hjemmekamper VIF-Hockey pin Jorda…" at bounding box center [441, 357] width 193 height 349
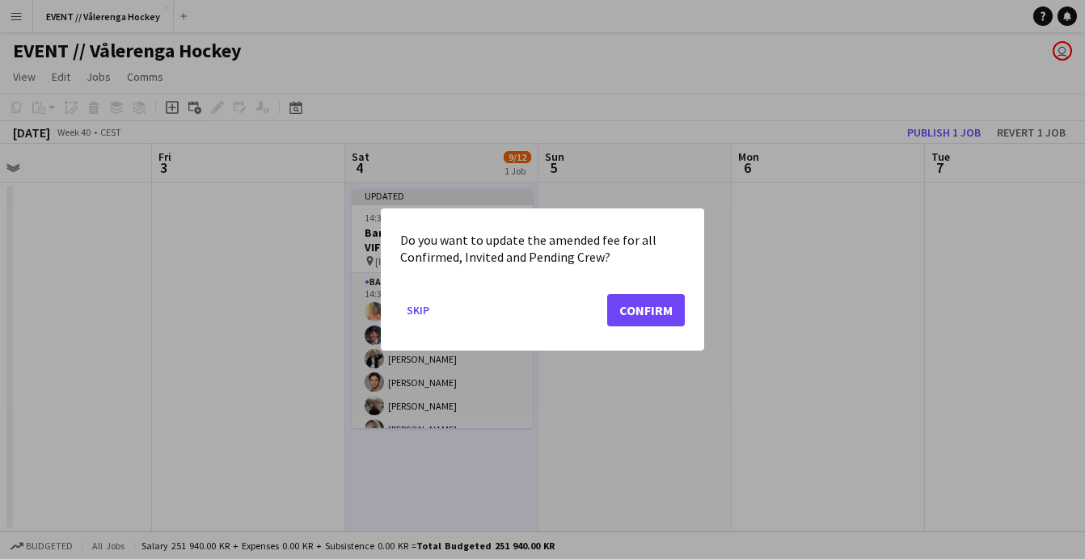
click at [640, 306] on button "Confirm" at bounding box center [646, 310] width 78 height 32
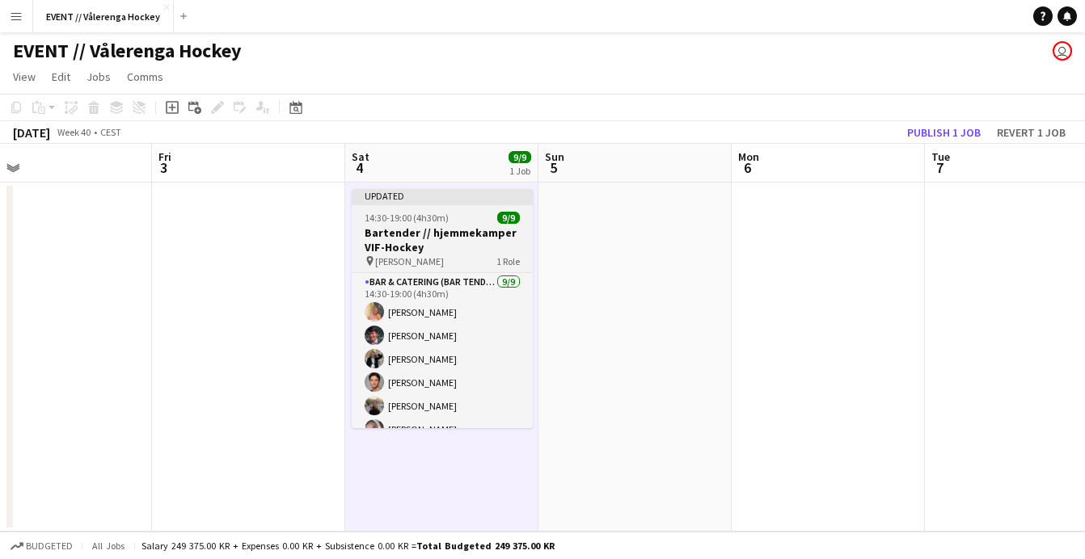
click at [460, 270] on app-job-card "Updated 14:30-19:00 (4h30m) 9/9 Bartender // hjemmekamper VIF-Hockey pin Jordal…" at bounding box center [442, 308] width 181 height 239
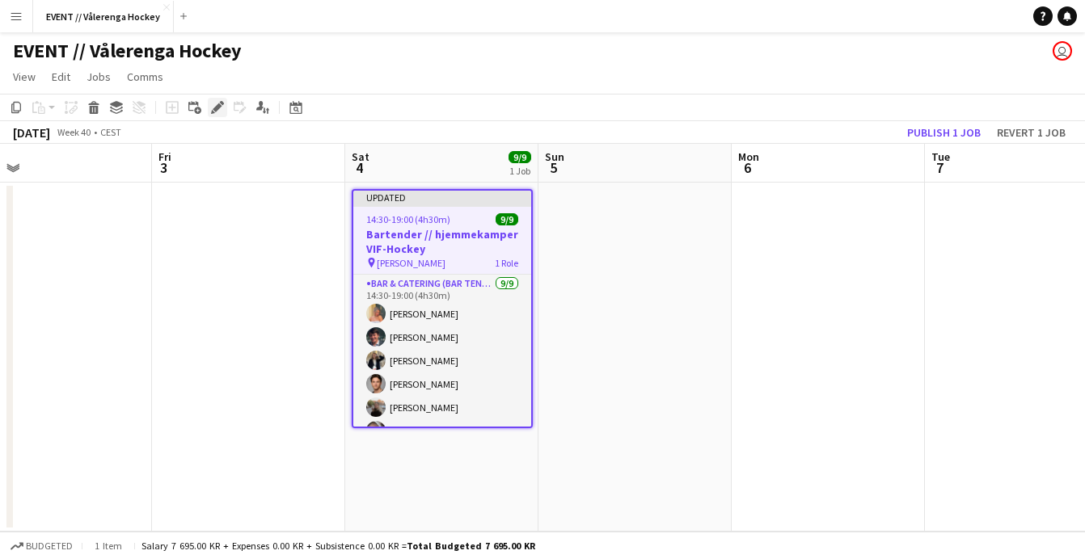
click at [220, 113] on icon "Edit" at bounding box center [217, 107] width 13 height 13
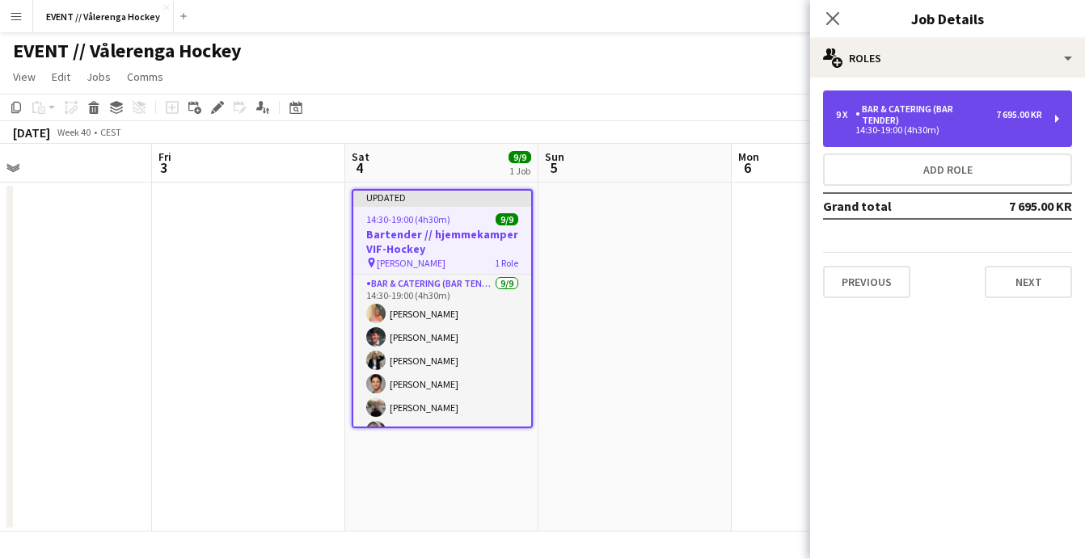
click at [1046, 128] on div "9 x Bar & Catering (Bar Tender) 7 695.00 KR 14:30-19:00 (4h30m)" at bounding box center [947, 119] width 249 height 57
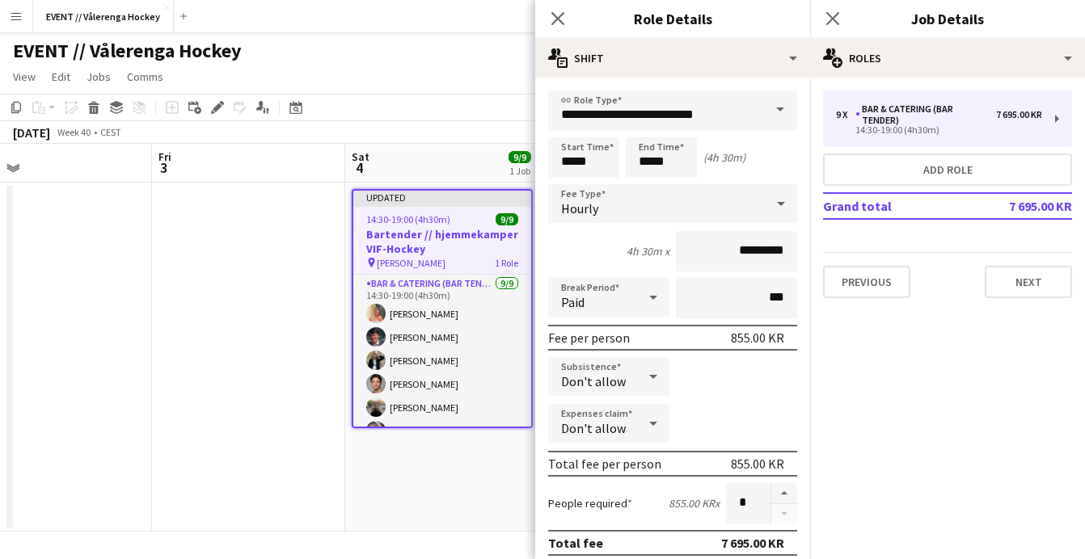
click at [501, 234] on h3 "Bartender // hjemmekamper VIF-Hockey" at bounding box center [442, 241] width 178 height 29
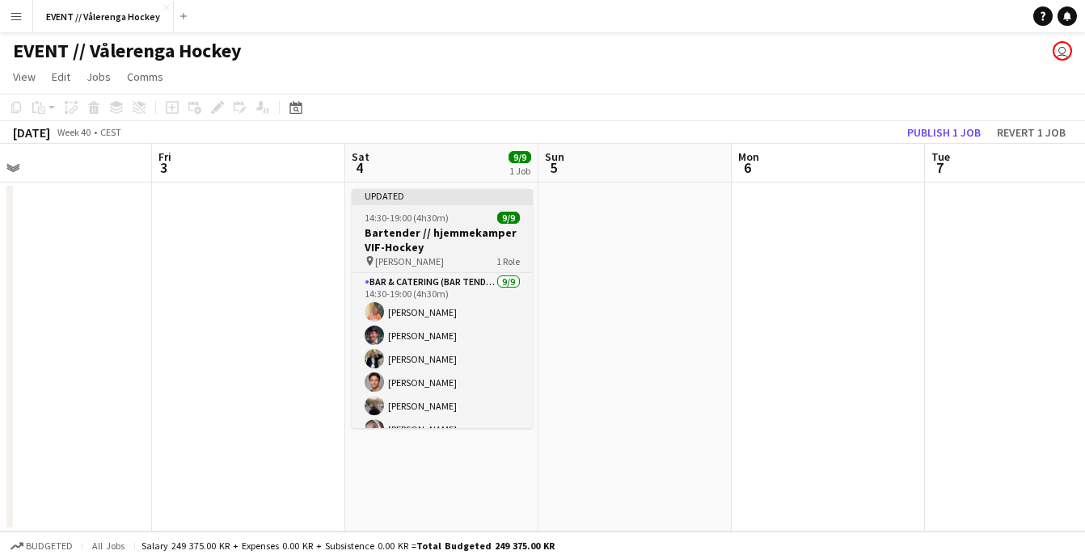
click at [458, 228] on h3 "Bartender // hjemmekamper VIF-Hockey" at bounding box center [442, 240] width 181 height 29
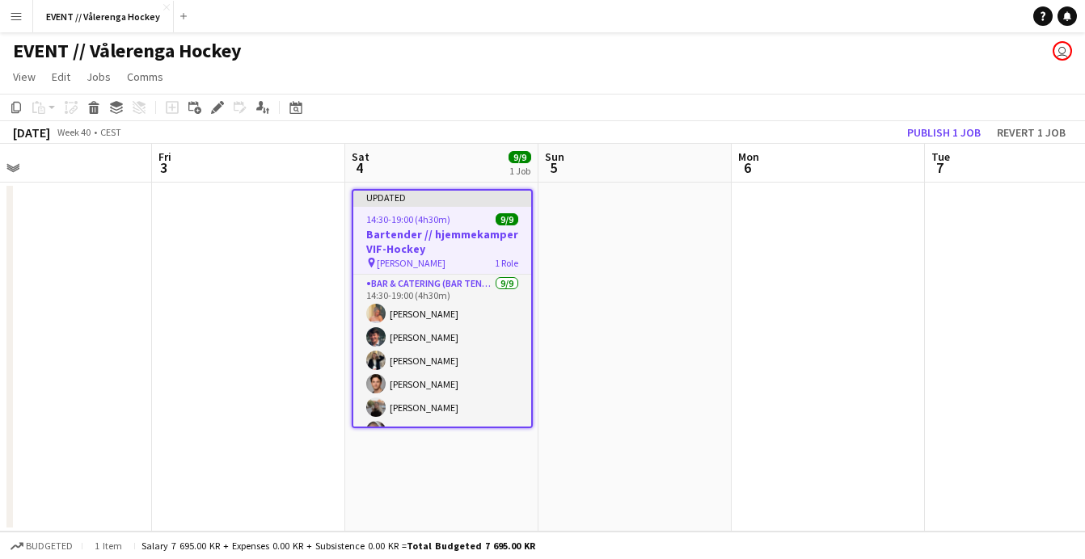
click at [471, 228] on h3 "Bartender // hjemmekamper VIF-Hockey" at bounding box center [442, 241] width 178 height 29
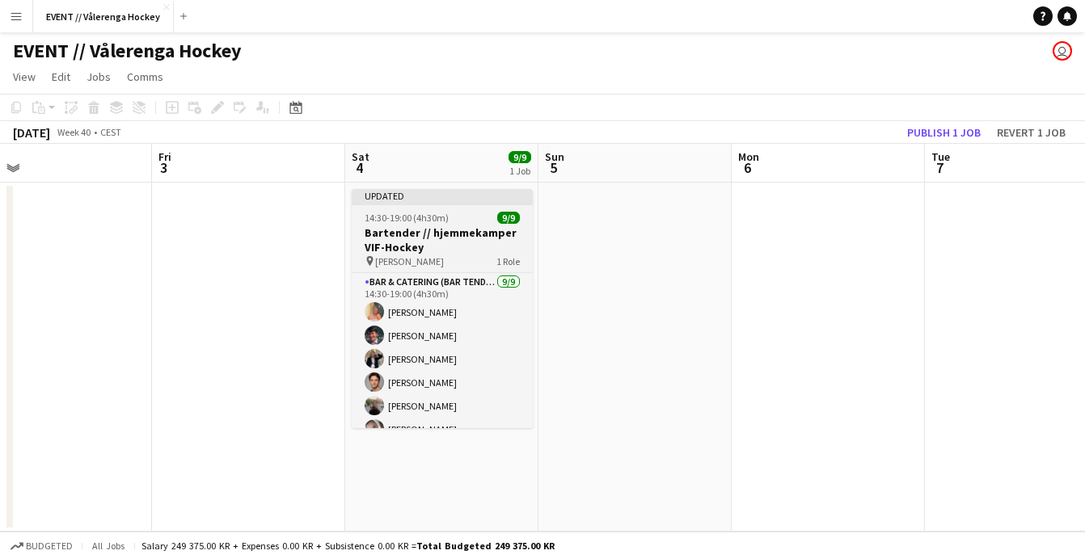
click at [471, 228] on h3 "Bartender // hjemmekamper VIF-Hockey" at bounding box center [442, 240] width 181 height 29
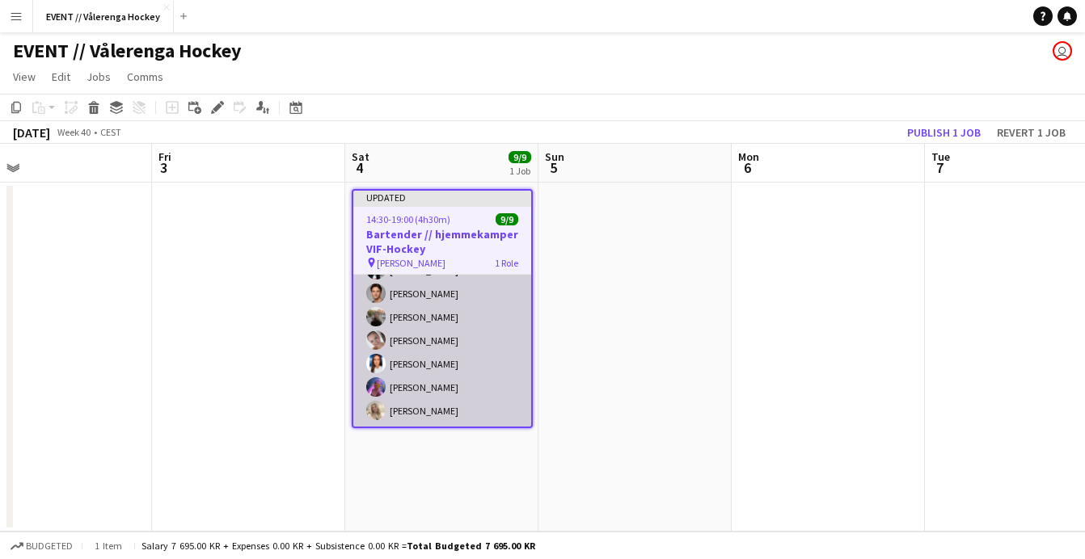
scroll to position [0, 0]
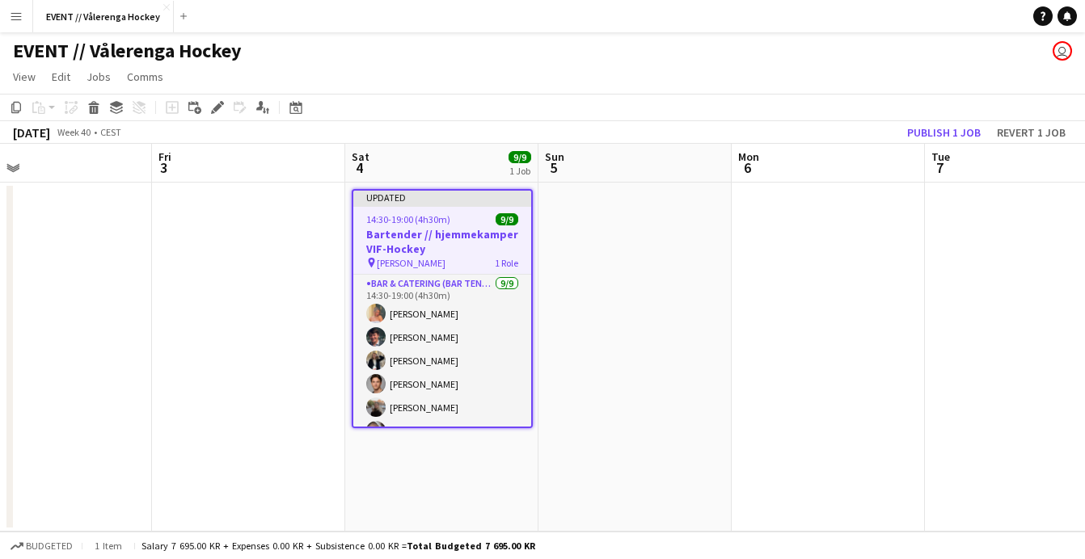
click at [433, 246] on h3 "Bartender // hjemmekamper VIF-Hockey" at bounding box center [442, 241] width 178 height 29
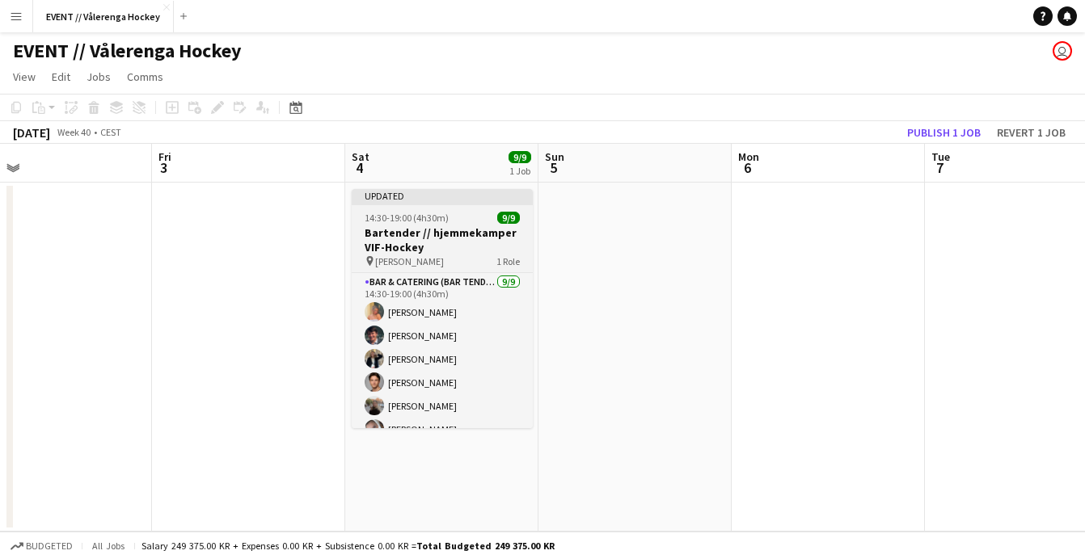
click at [471, 240] on h3 "Bartender // hjemmekamper VIF-Hockey" at bounding box center [442, 240] width 181 height 29
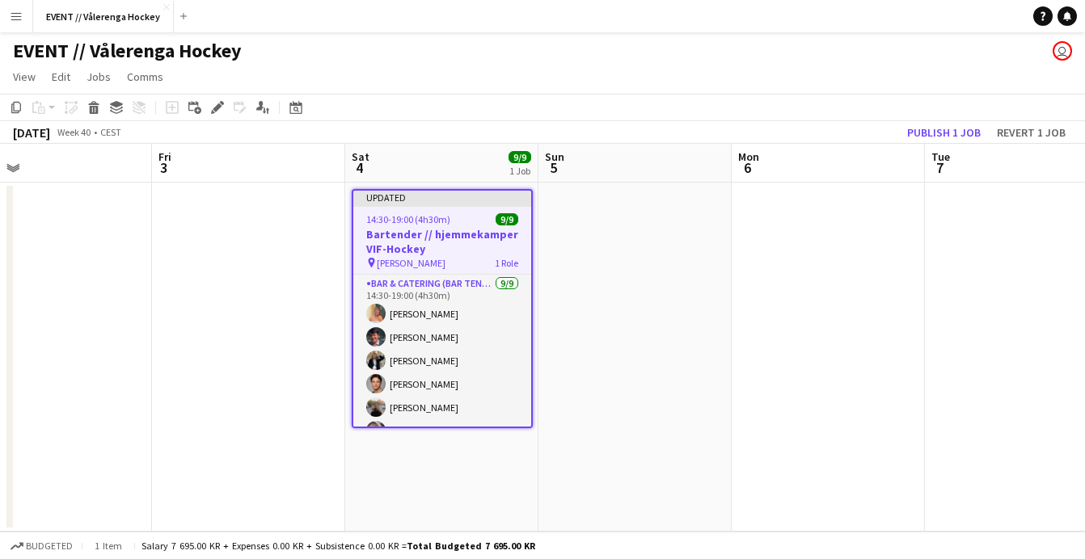
click at [462, 249] on h3 "Bartender // hjemmekamper VIF-Hockey" at bounding box center [442, 241] width 178 height 29
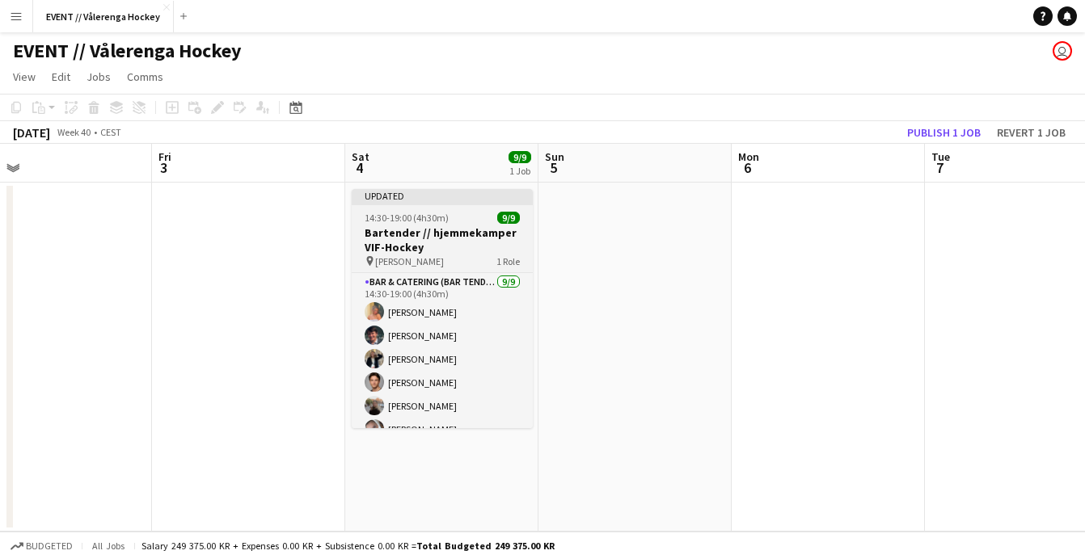
click at [462, 249] on h3 "Bartender // hjemmekamper VIF-Hockey" at bounding box center [442, 240] width 181 height 29
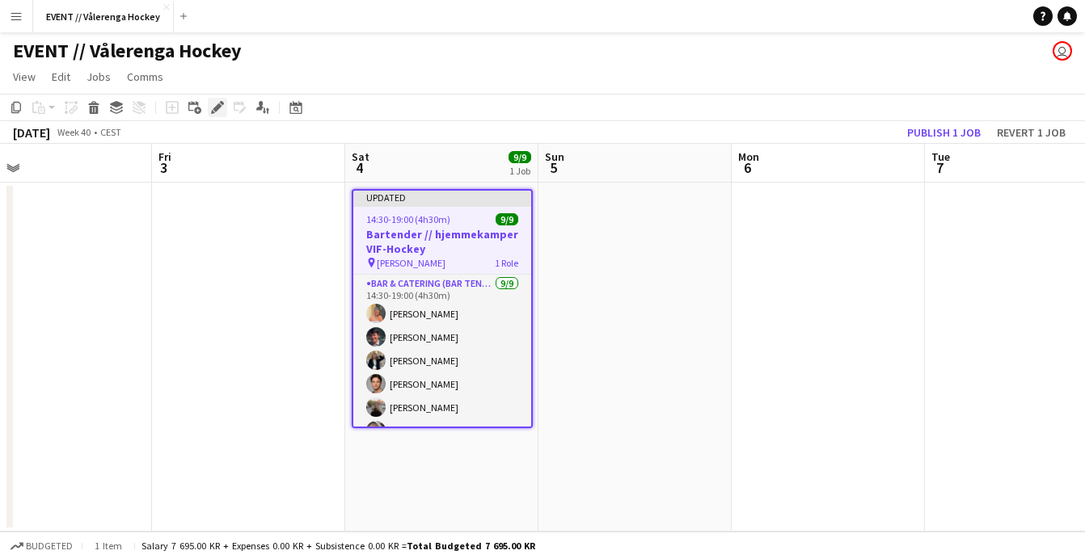
click at [217, 112] on icon "Edit" at bounding box center [217, 107] width 13 height 13
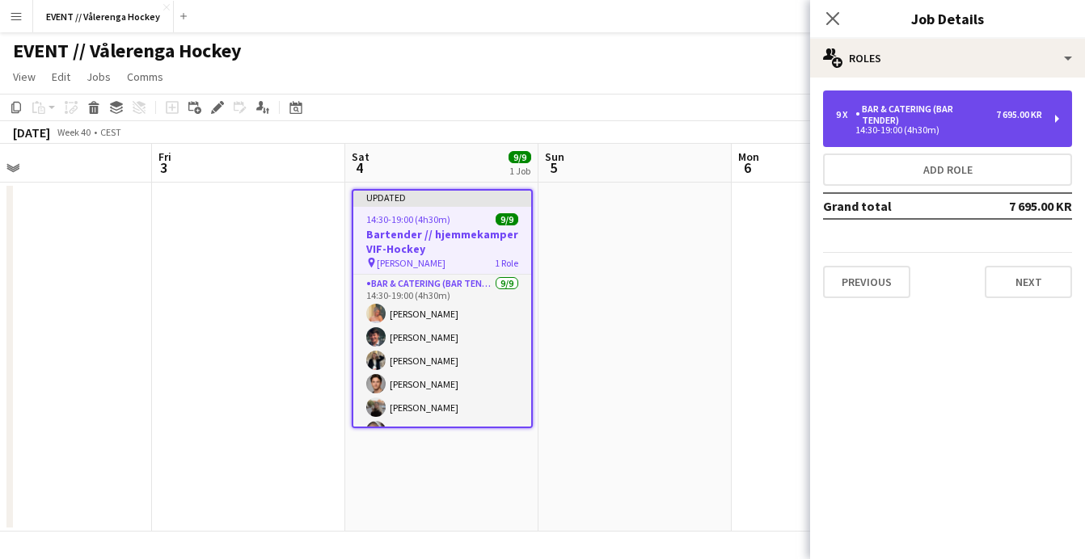
click at [1030, 137] on div "9 x Bar & Catering (Bar Tender) 7 695.00 KR 14:30-19:00 (4h30m)" at bounding box center [947, 119] width 249 height 57
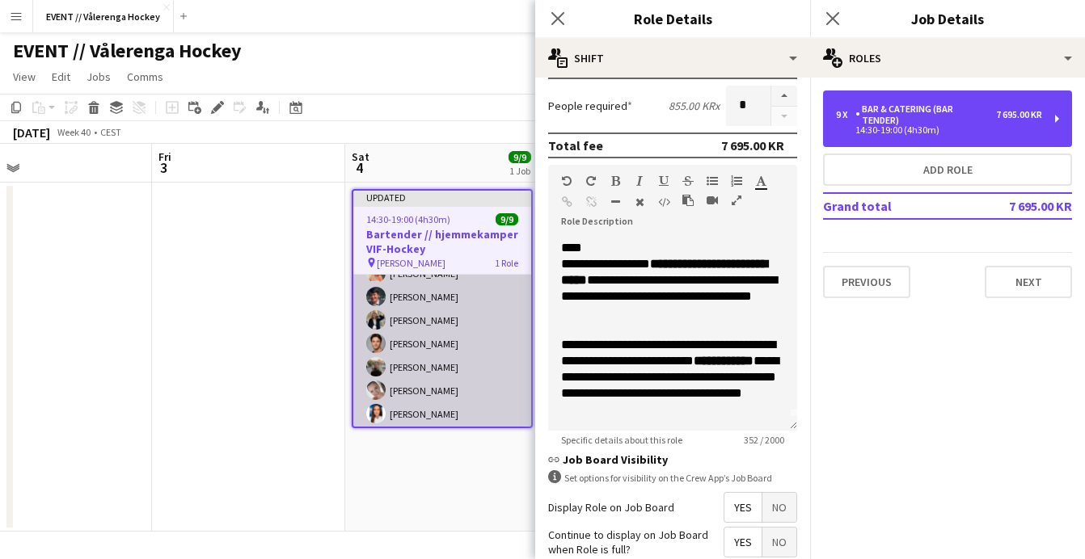
scroll to position [35, 0]
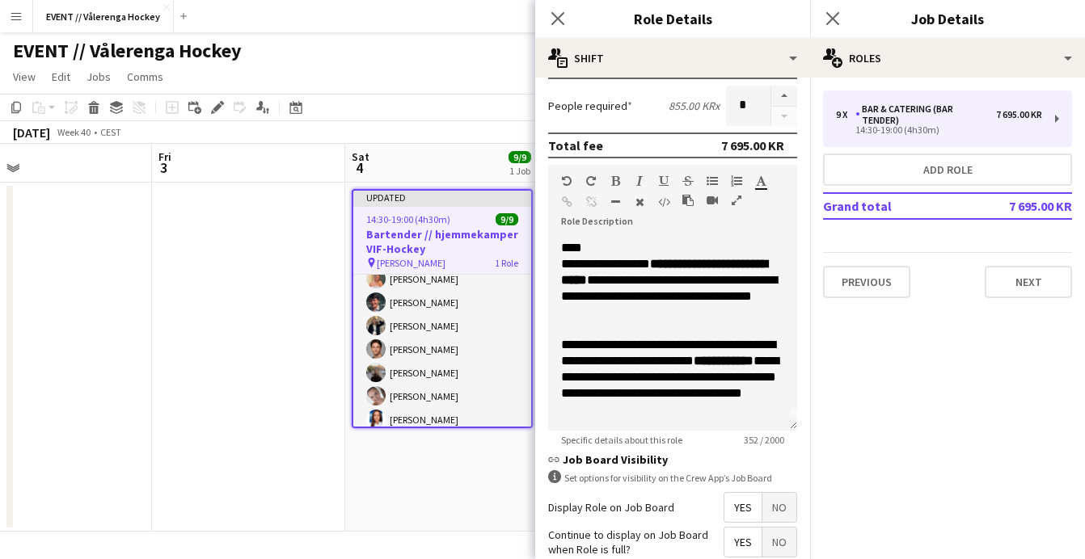
click at [267, 311] on app-date-cell at bounding box center [248, 357] width 193 height 349
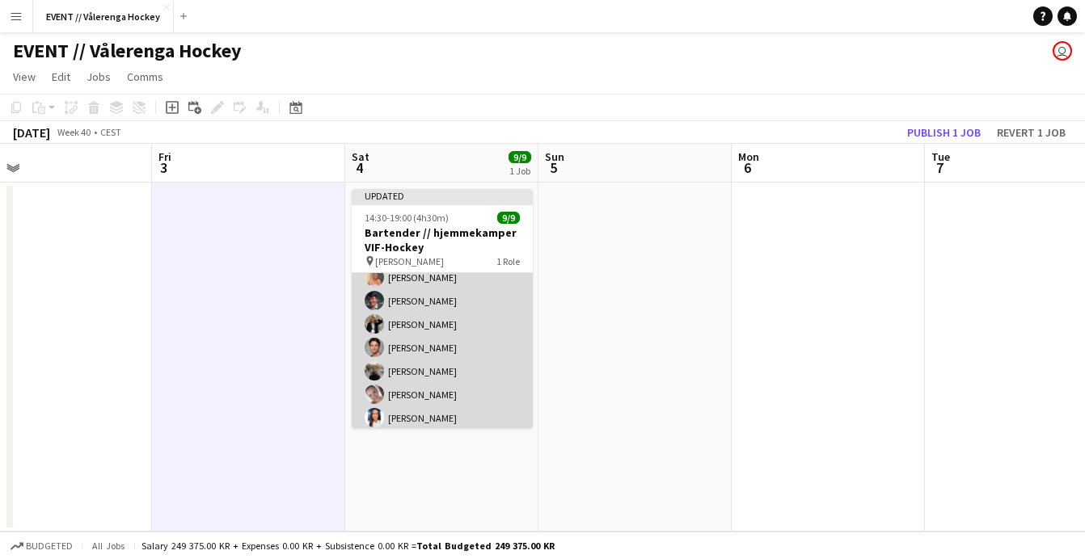
click at [403, 296] on app-card-role "Bar & Catering (Bar Tender) 9/9 14:30-19:00 (4h30m) Hannah Ludivia Rotbæk Melin…" at bounding box center [442, 360] width 181 height 243
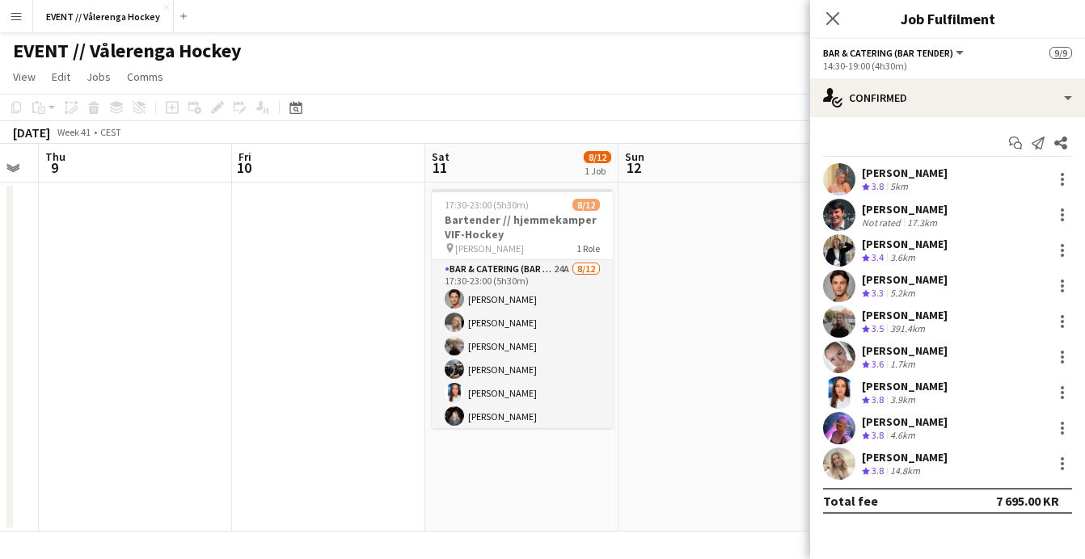
scroll to position [0, 345]
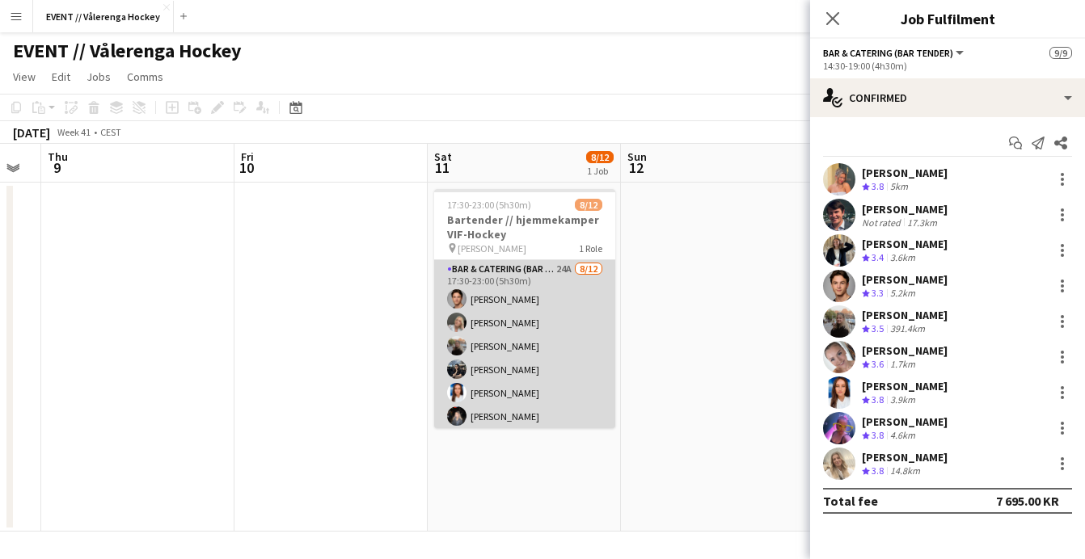
click at [537, 330] on app-card-role "Bar & Catering (Bar Tender) 24A 8/12 17:30-23:00 (5h30m) Ulrik Eeg Mina Sandbak…" at bounding box center [524, 416] width 181 height 313
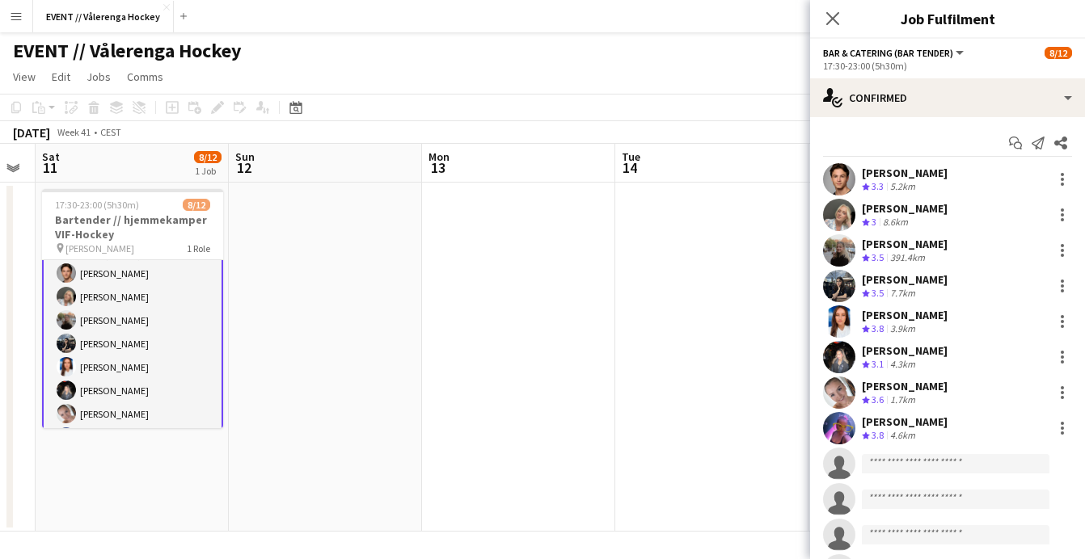
scroll to position [0, 652]
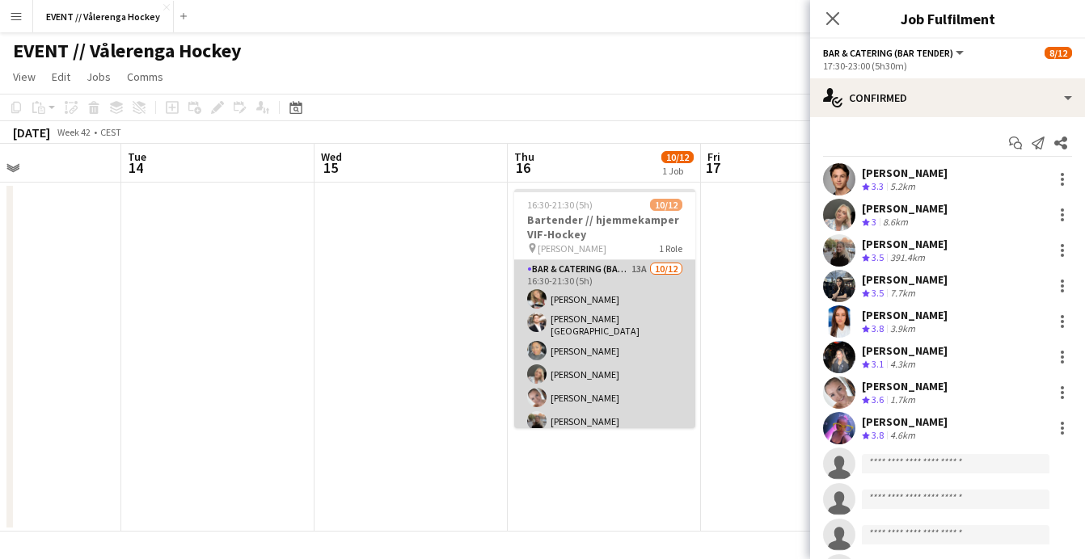
click at [569, 361] on app-card-role "Bar & Catering (Bar Tender) 13A 10/12 16:30-21:30 (5h) Marte Jensen Mo Hans Tor…" at bounding box center [604, 419] width 181 height 318
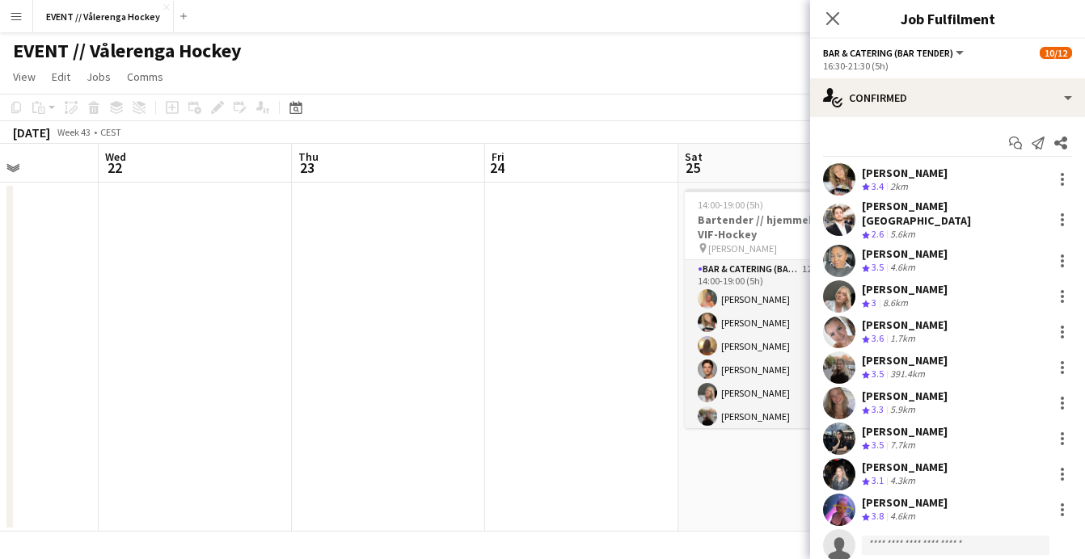
scroll to position [0, 0]
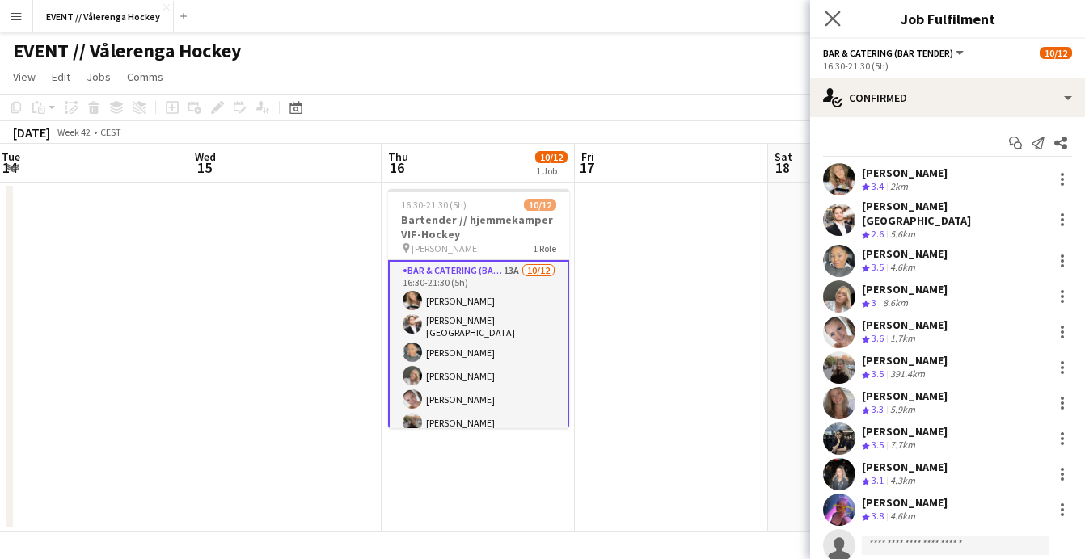
click at [831, 27] on app-icon "Close pop-in" at bounding box center [832, 18] width 23 height 23
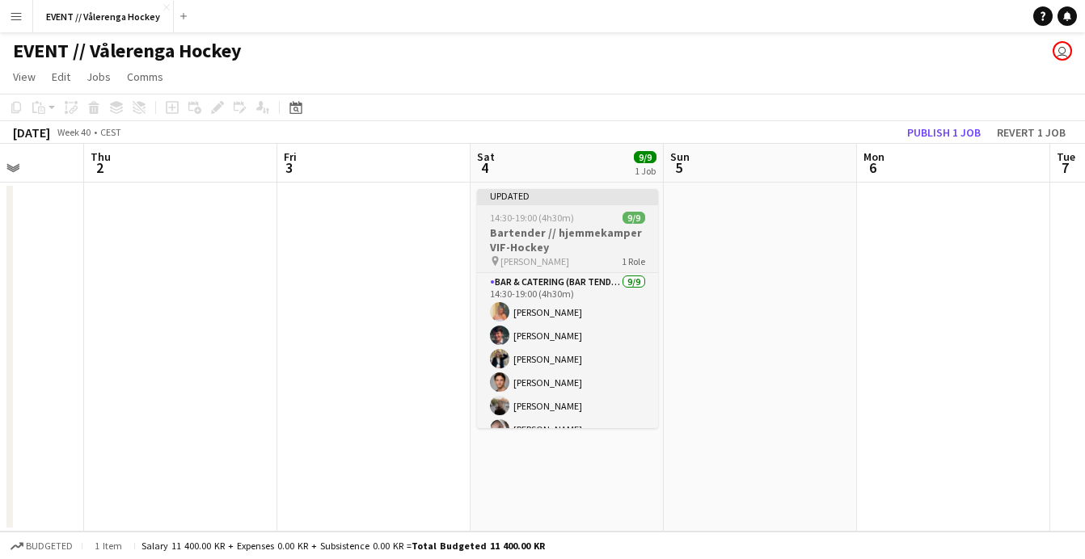
click at [567, 261] on div "pin Jordal Amfi 1 Role" at bounding box center [567, 261] width 181 height 13
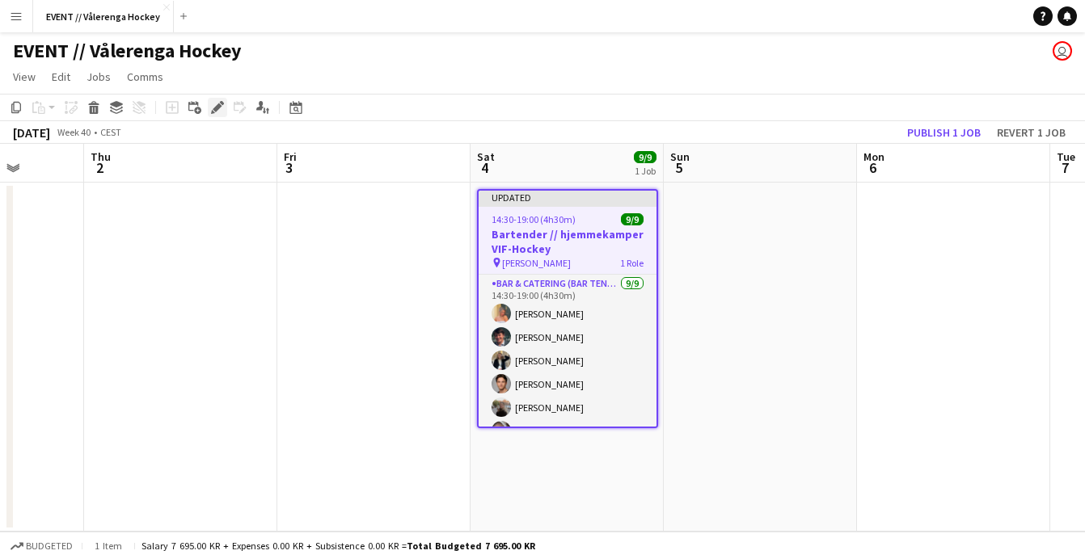
click at [214, 108] on icon "Edit" at bounding box center [217, 107] width 13 height 13
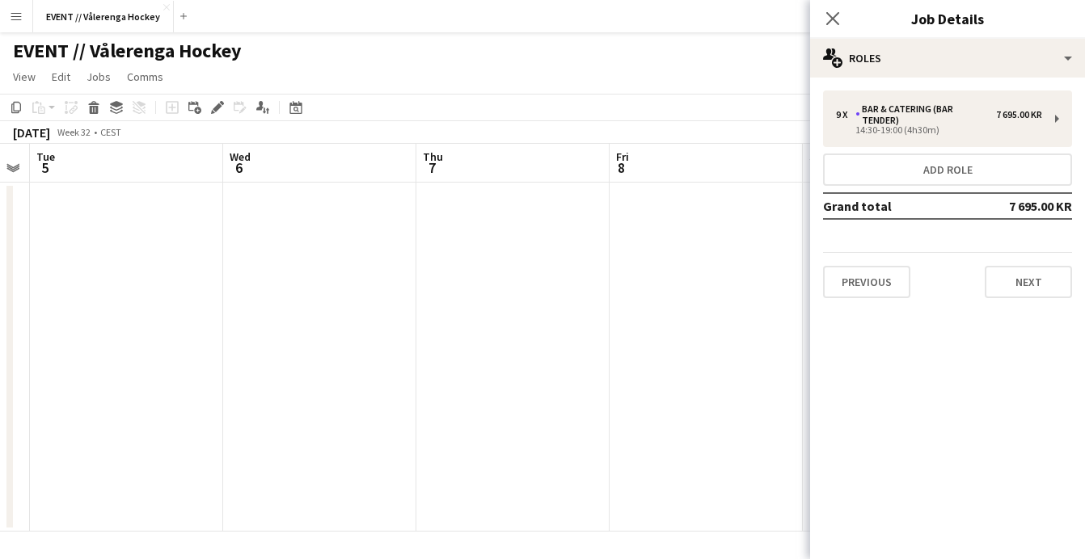
scroll to position [0, 555]
click at [842, 21] on app-icon "Close pop-in" at bounding box center [832, 18] width 23 height 23
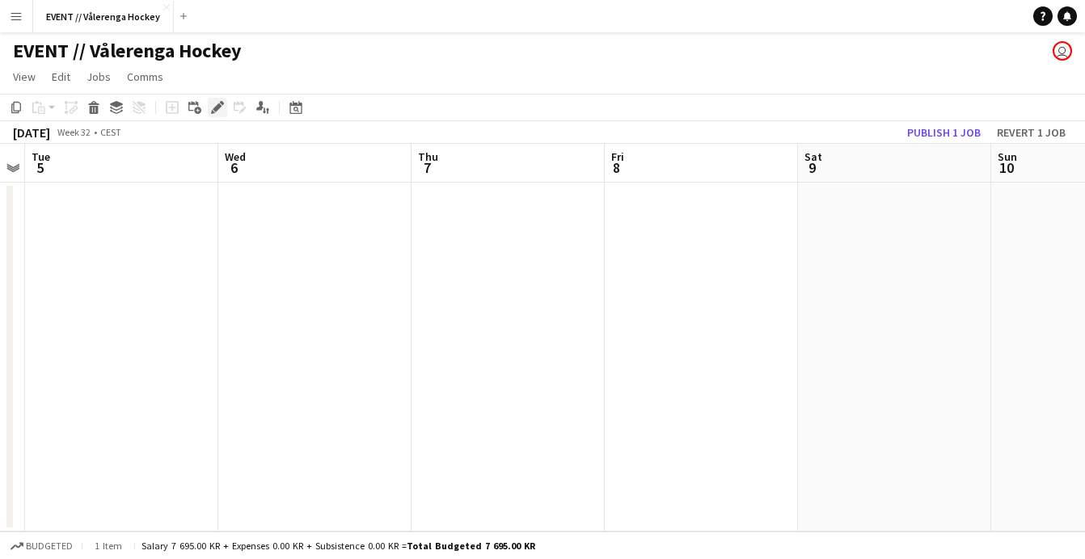
click at [222, 108] on icon "Edit" at bounding box center [217, 107] width 13 height 13
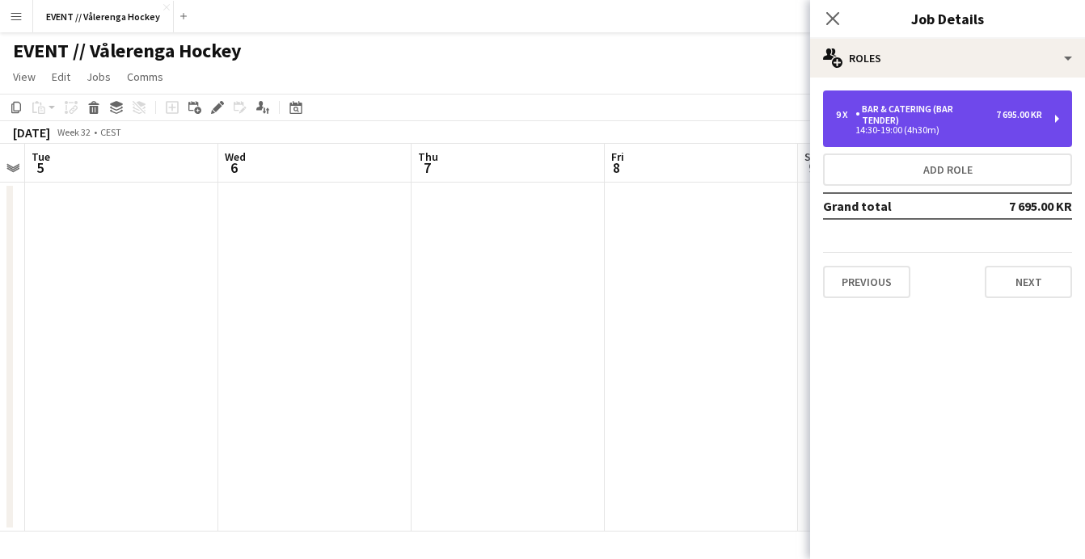
click at [882, 127] on div "14:30-19:00 (4h30m)" at bounding box center [939, 130] width 206 height 8
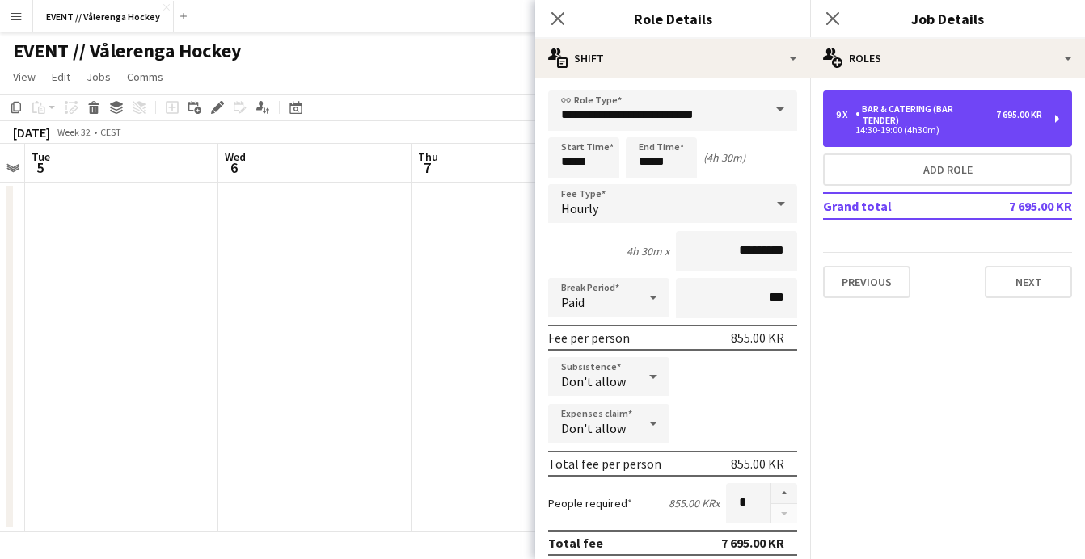
scroll to position [0, 0]
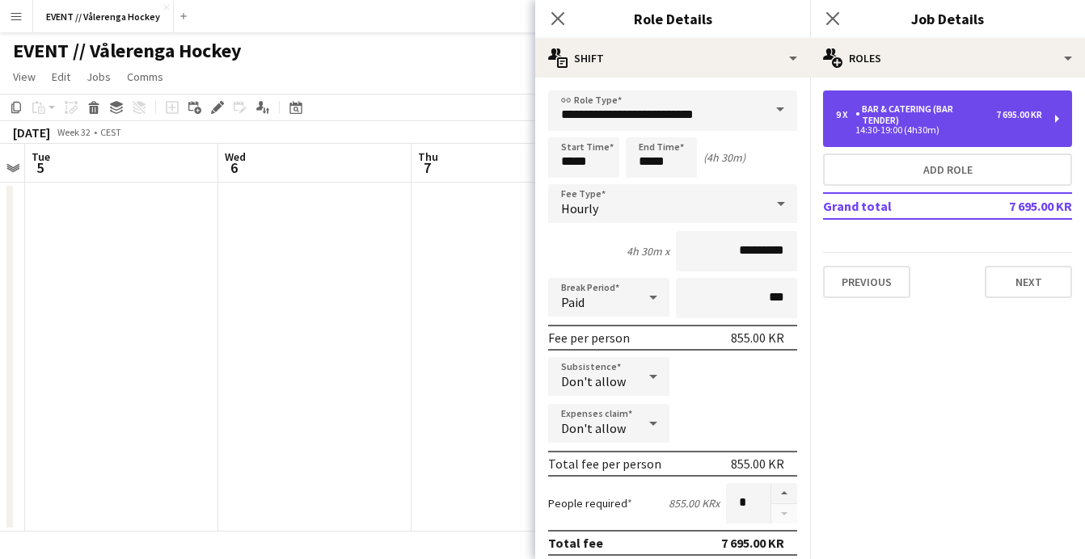
click at [912, 124] on div "Bar & Catering (Bar Tender)" at bounding box center [925, 114] width 141 height 23
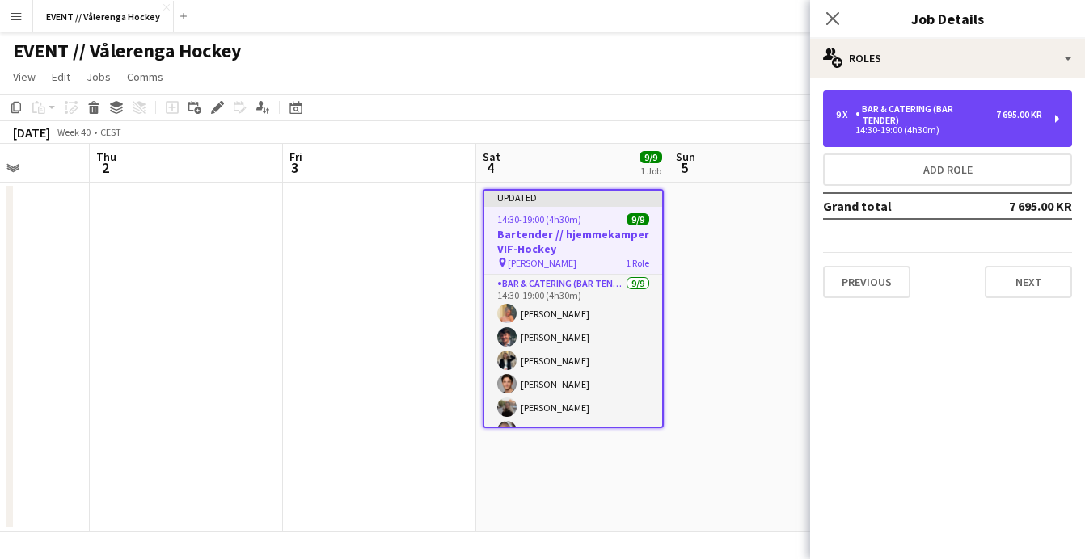
scroll to position [0, 539]
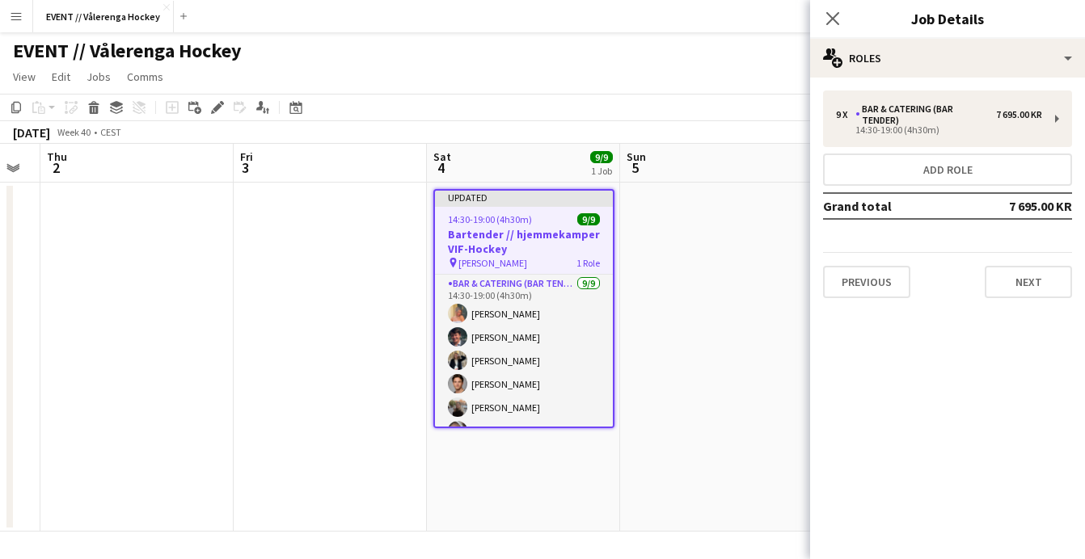
click at [539, 227] on h3 "Bartender // hjemmekamper VIF-Hockey" at bounding box center [524, 241] width 178 height 29
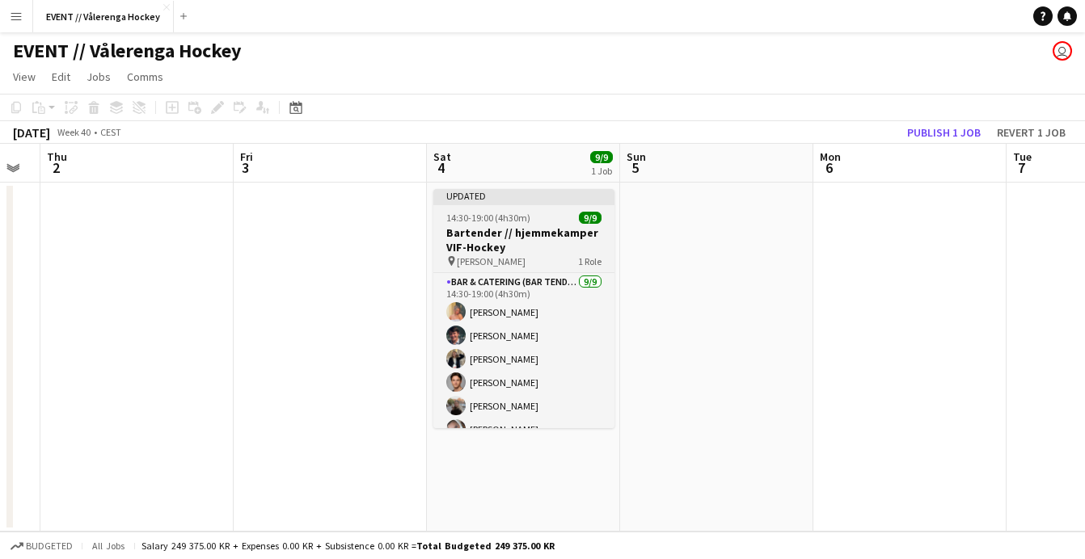
click at [533, 247] on h3 "Bartender // hjemmekamper VIF-Hockey" at bounding box center [523, 240] width 181 height 29
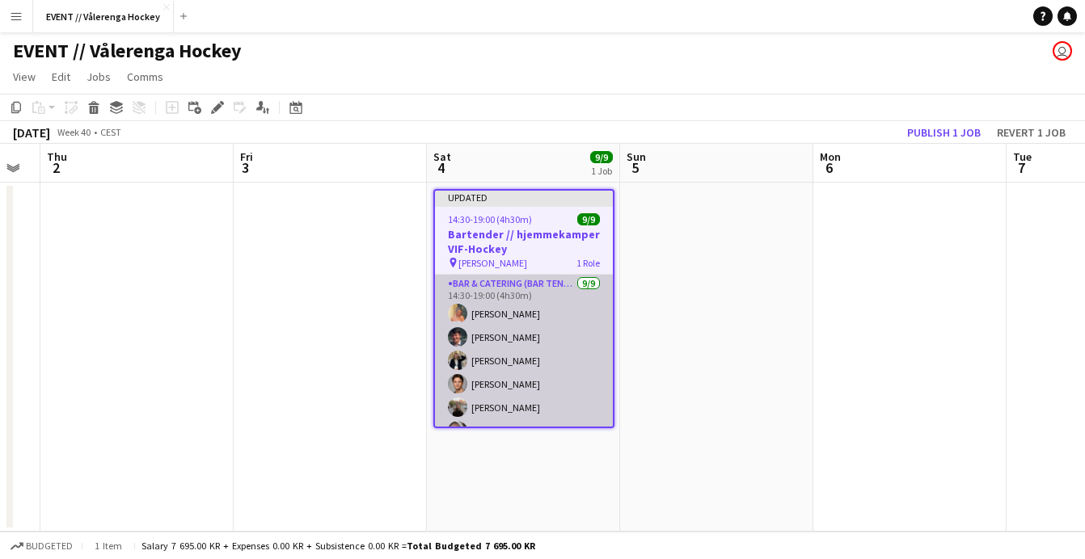
click at [526, 319] on app-card-role "Bar & Catering (Bar Tender) 9/9 14:30-19:00 (4h30m) Hannah Ludivia Rotbæk Melin…" at bounding box center [524, 396] width 178 height 243
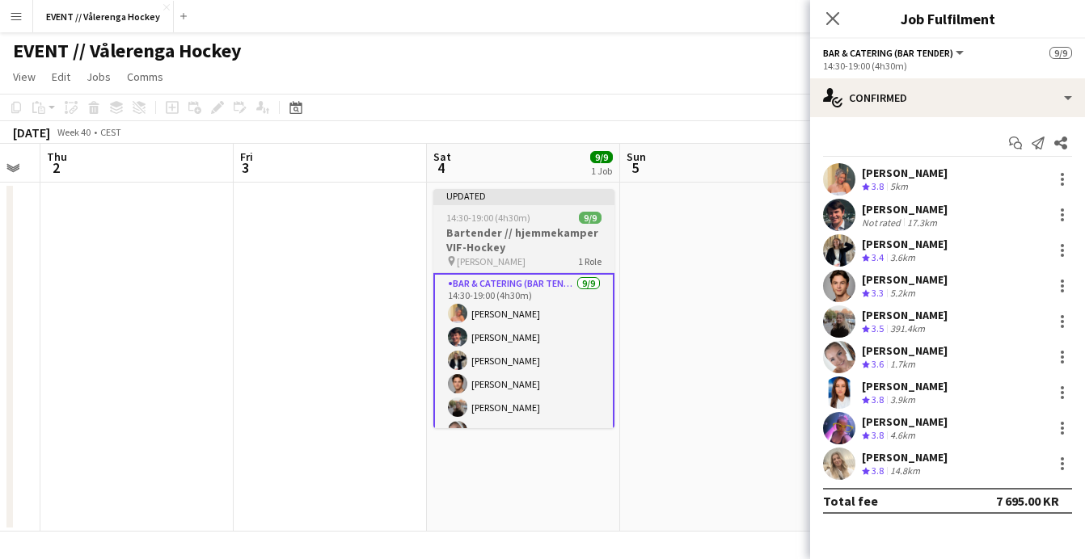
click at [521, 251] on h3 "Bartender // hjemmekamper VIF-Hockey" at bounding box center [523, 240] width 181 height 29
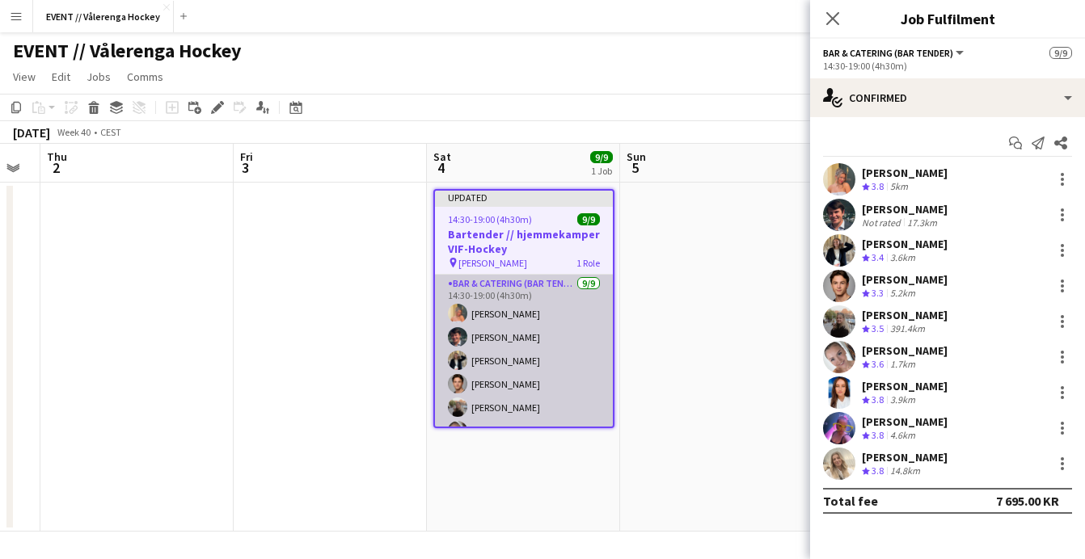
scroll to position [0, 0]
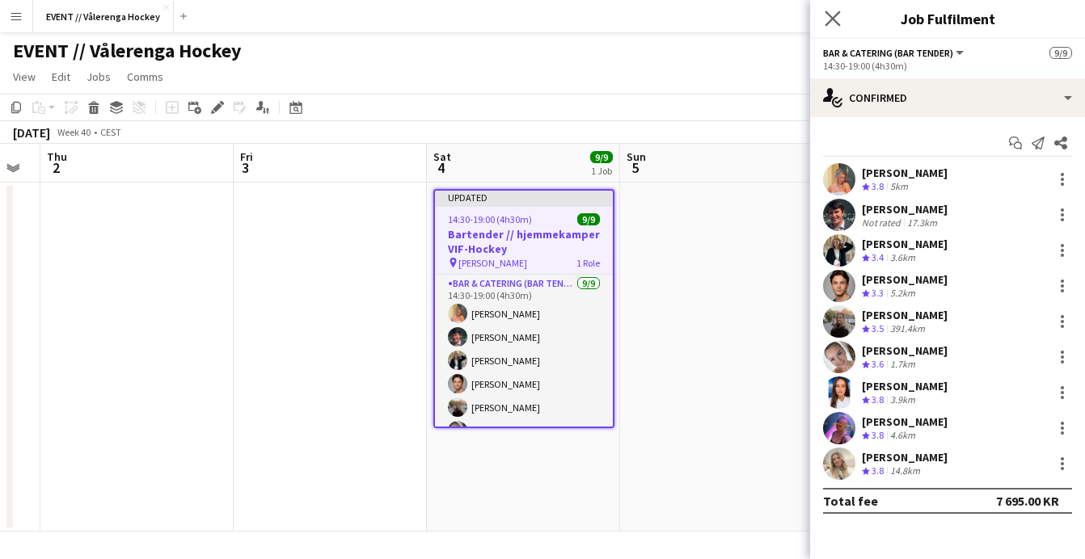
click at [839, 27] on app-icon "Close pop-in" at bounding box center [832, 18] width 23 height 23
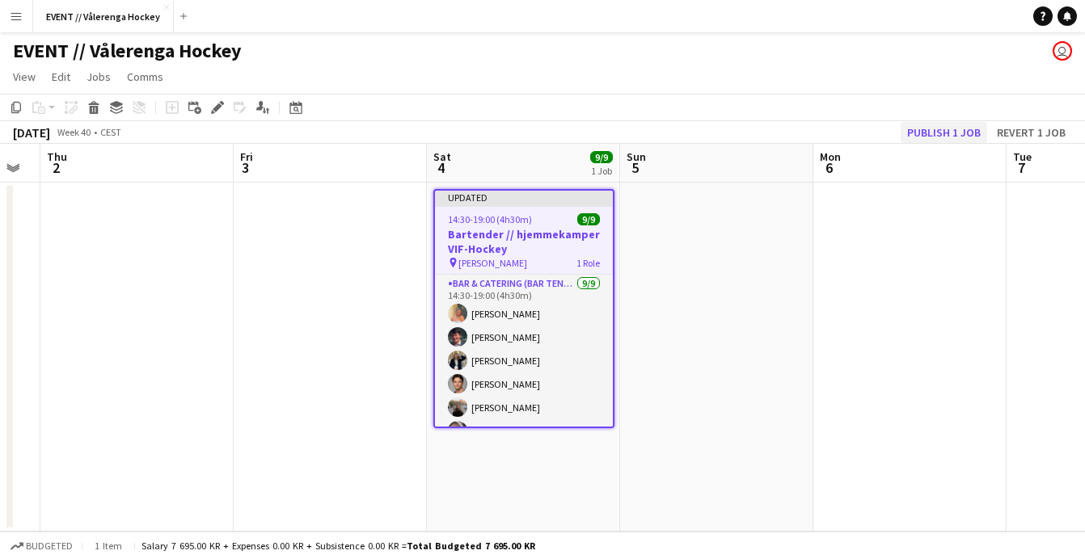
click at [935, 132] on button "Publish 1 job" at bounding box center [944, 132] width 87 height 21
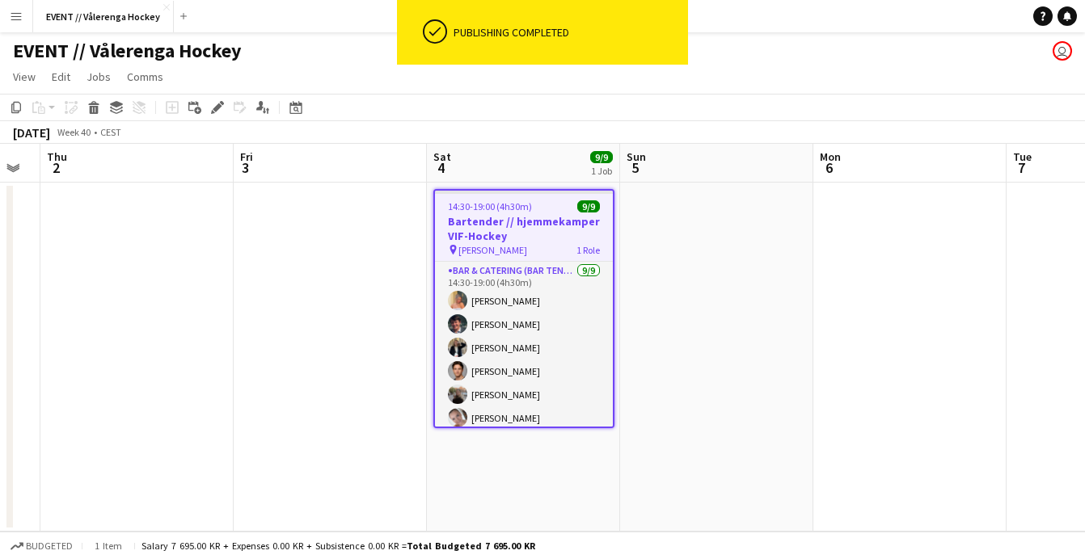
click at [517, 234] on h3 "Bartender // hjemmekamper VIF-Hockey" at bounding box center [524, 228] width 178 height 29
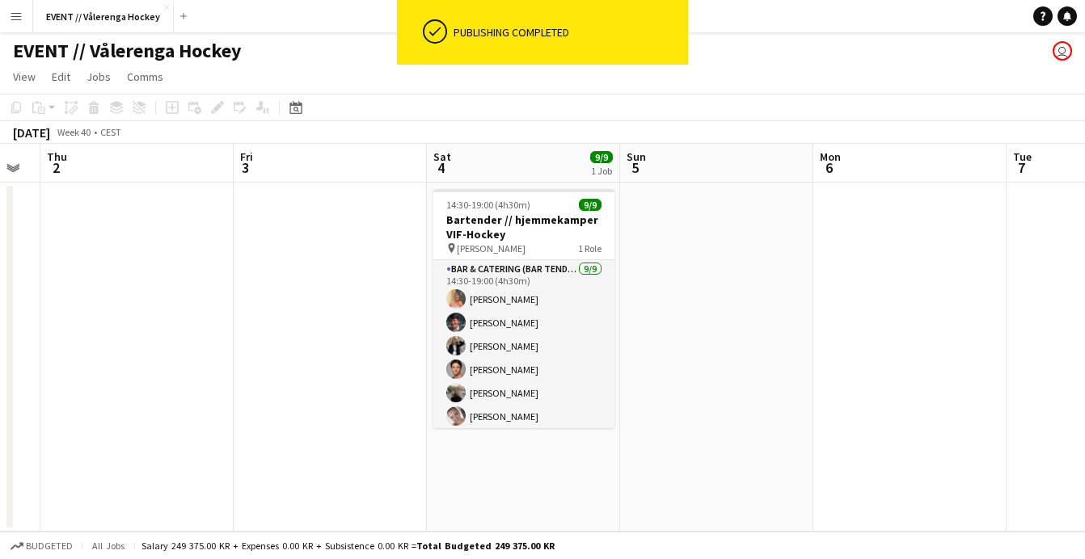
click at [280, 293] on app-date-cell at bounding box center [330, 357] width 193 height 349
